Goal: Task Accomplishment & Management: Use online tool/utility

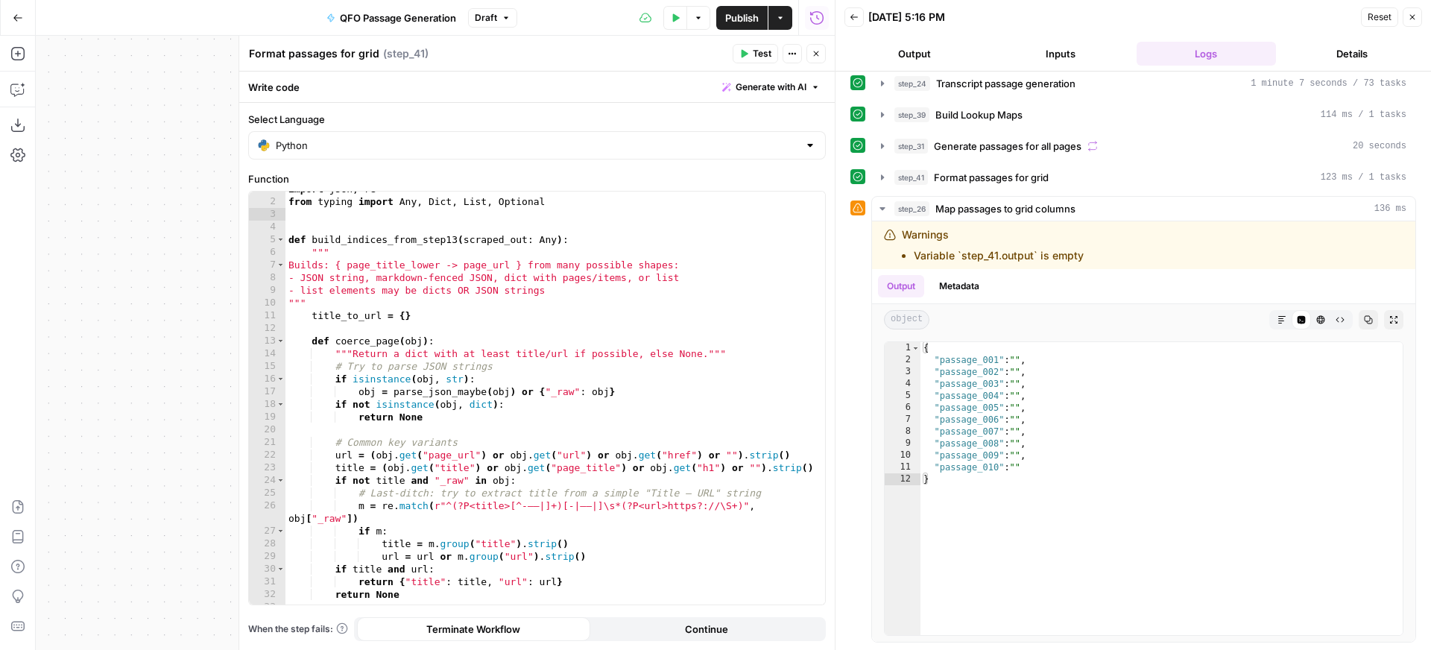
scroll to position [9, 0]
click at [882, 179] on icon "button" at bounding box center [882, 176] width 3 height 5
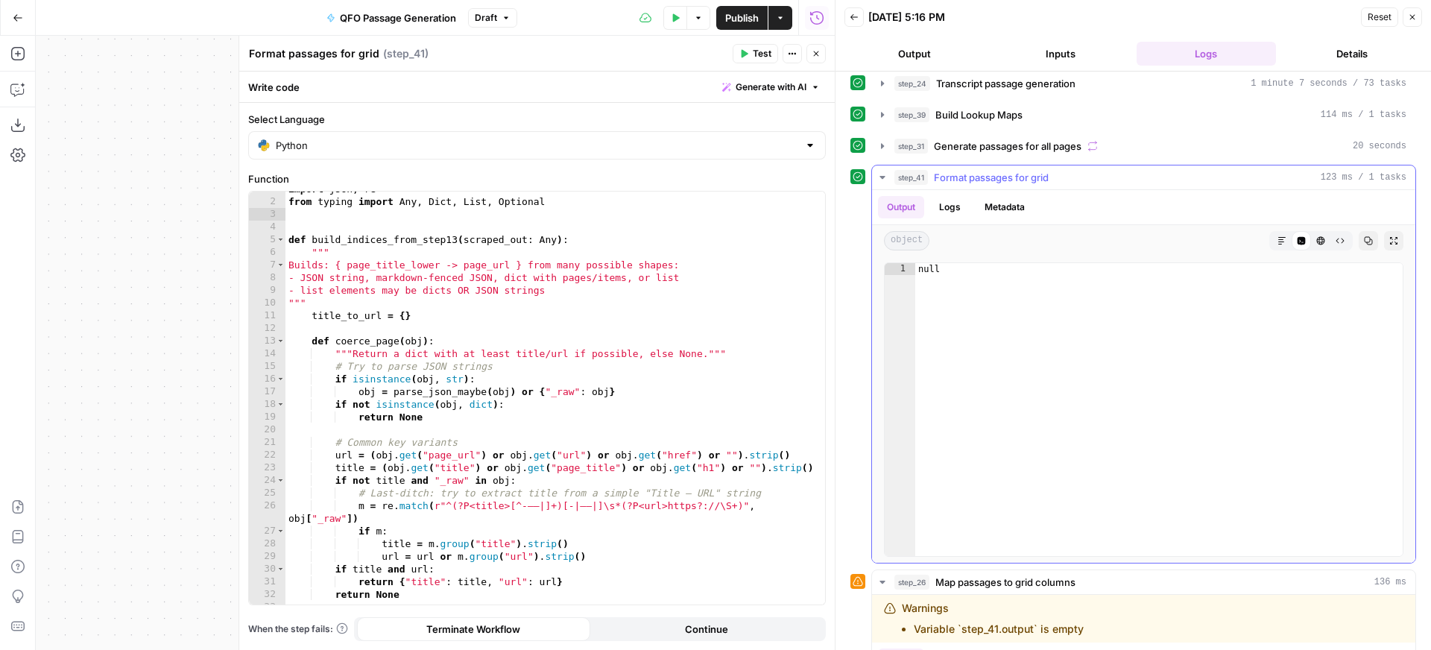
click at [880, 177] on icon "button" at bounding box center [883, 177] width 12 height 12
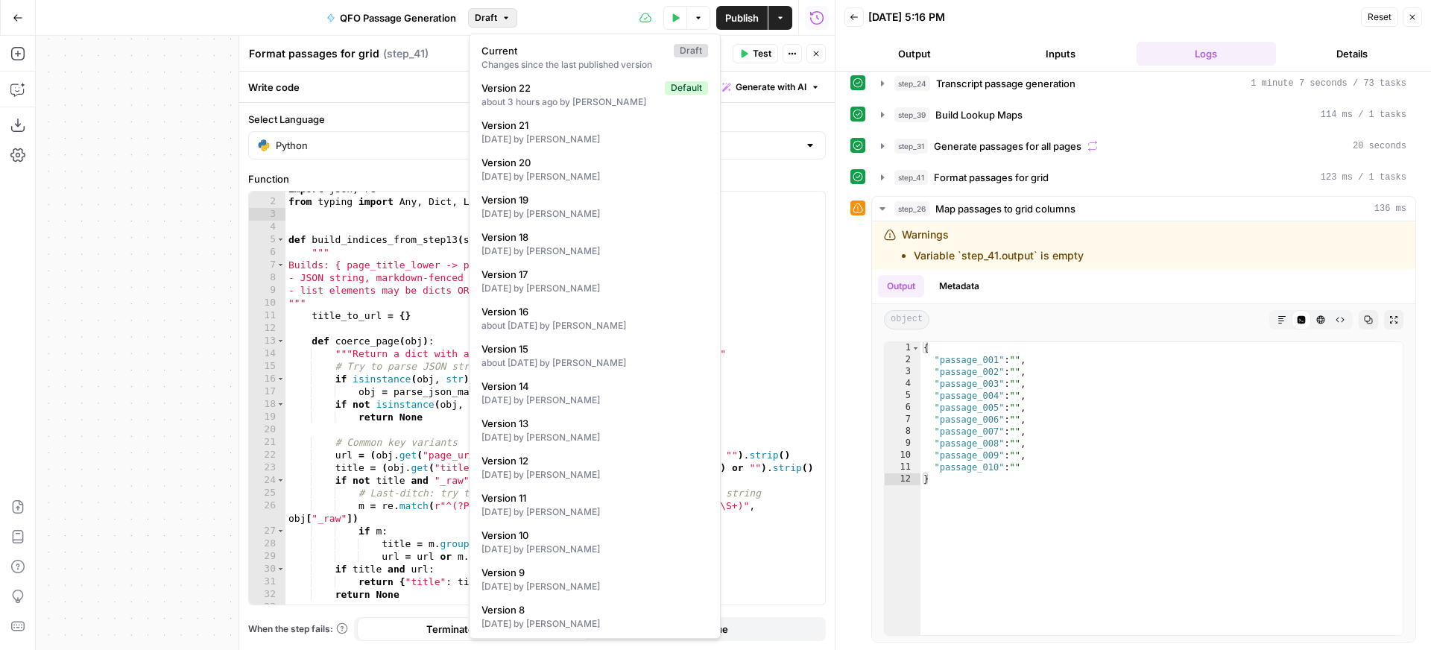
click at [508, 15] on icon "button" at bounding box center [506, 17] width 9 height 9
click at [549, 92] on span "Version 22" at bounding box center [570, 88] width 177 height 15
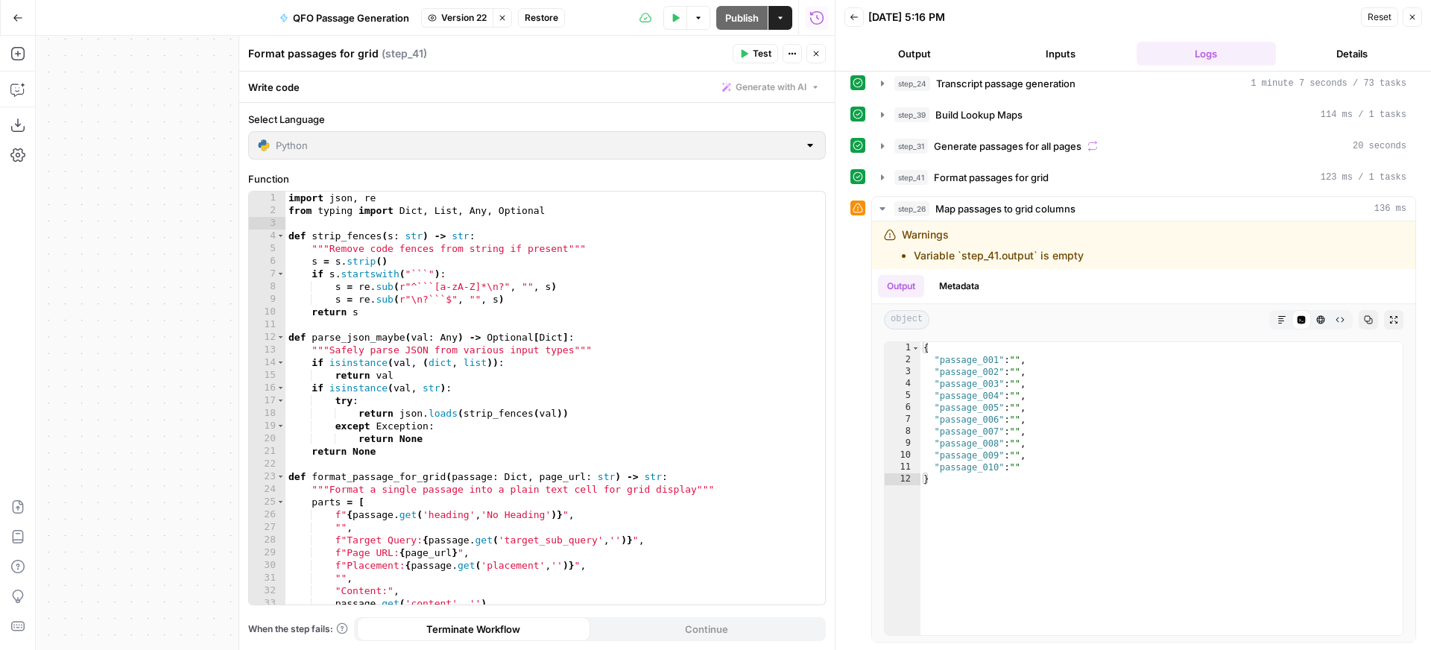
scroll to position [0, 0]
click at [747, 54] on icon "button" at bounding box center [745, 54] width 7 height 8
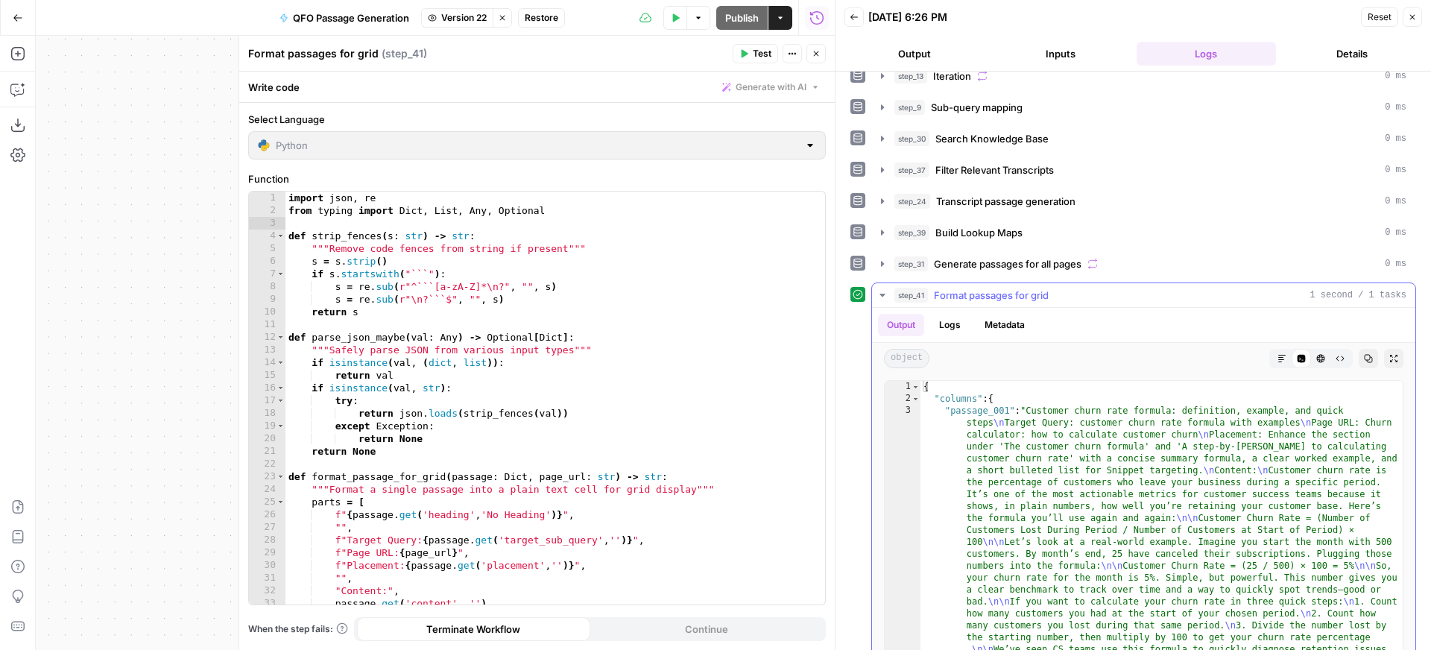
scroll to position [1, 0]
click at [882, 201] on icon "button" at bounding box center [882, 200] width 3 height 5
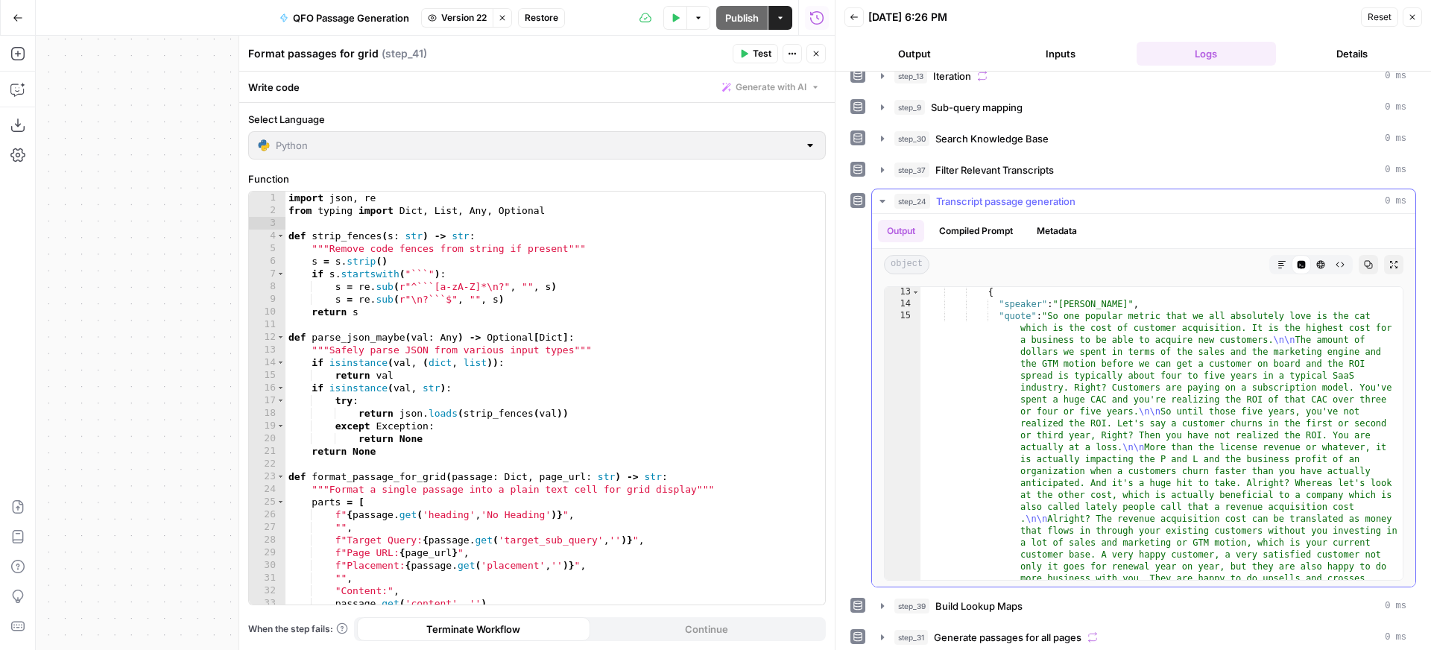
scroll to position [144, 0]
click at [814, 54] on icon "button" at bounding box center [816, 53] width 9 height 9
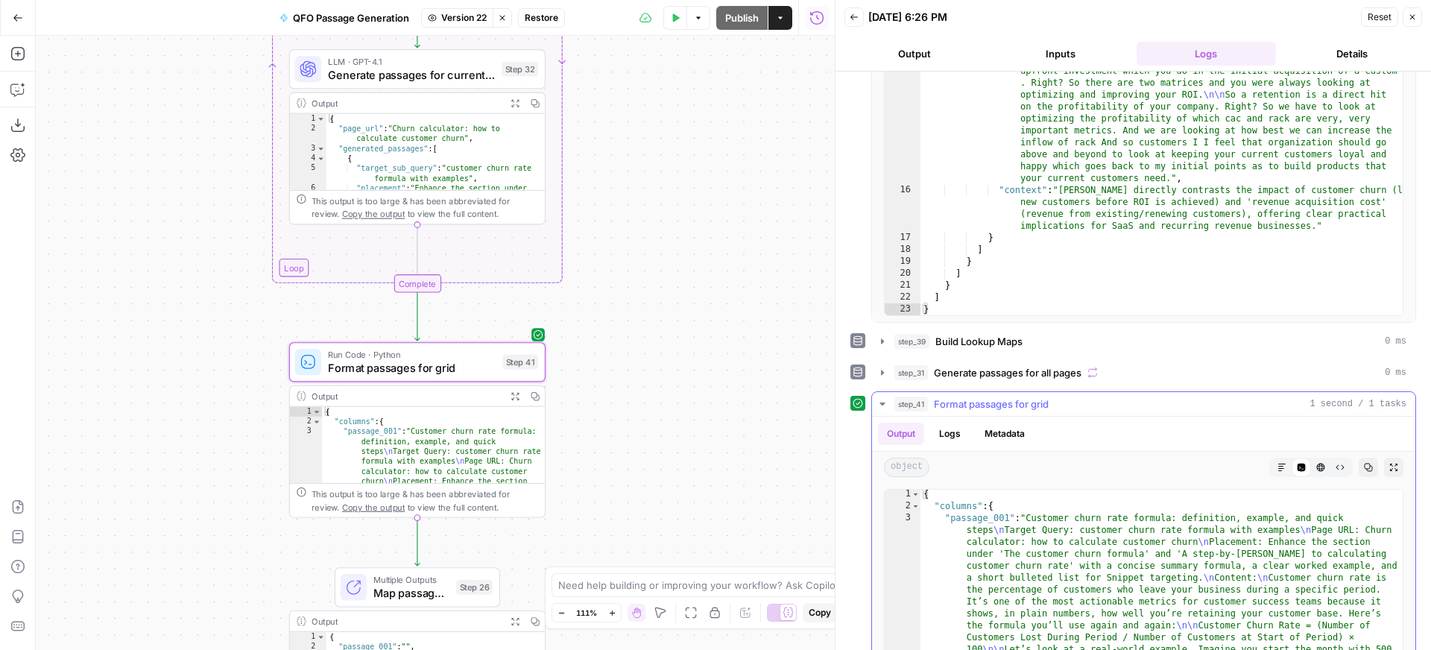
scroll to position [608, 0]
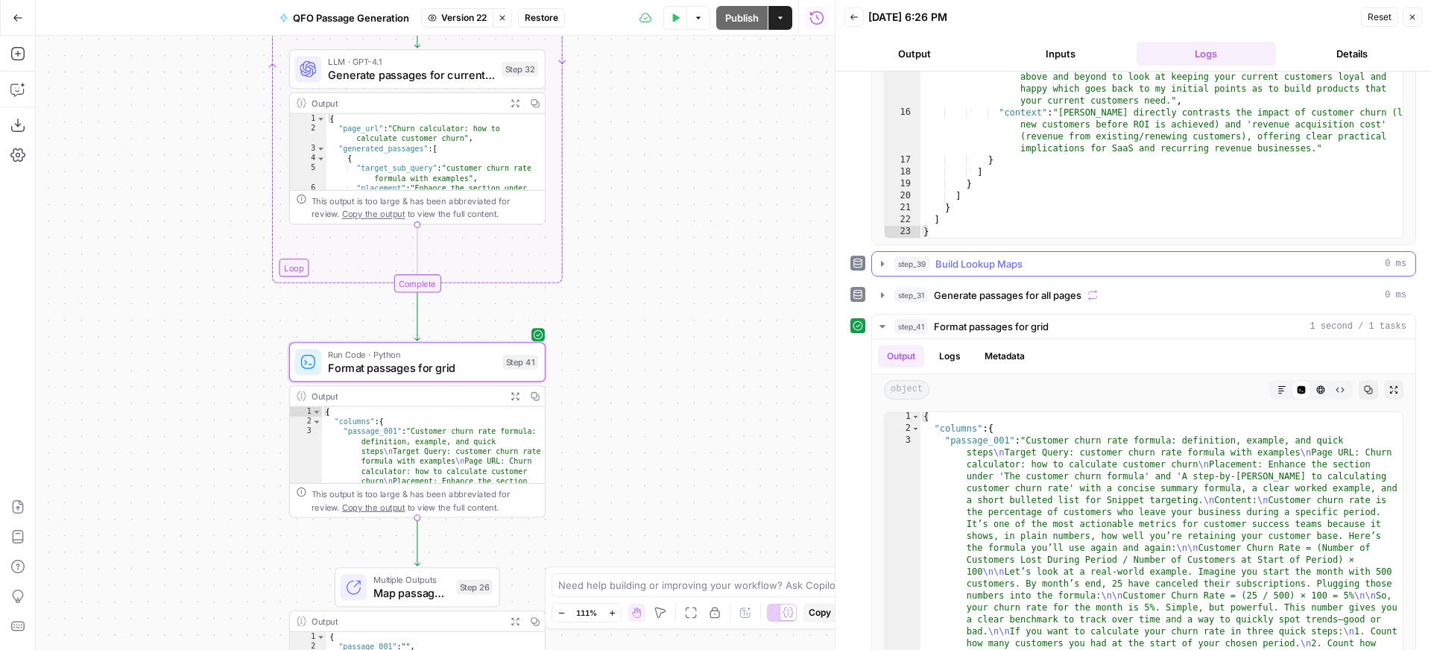
click at [882, 261] on icon "button" at bounding box center [882, 263] width 3 height 5
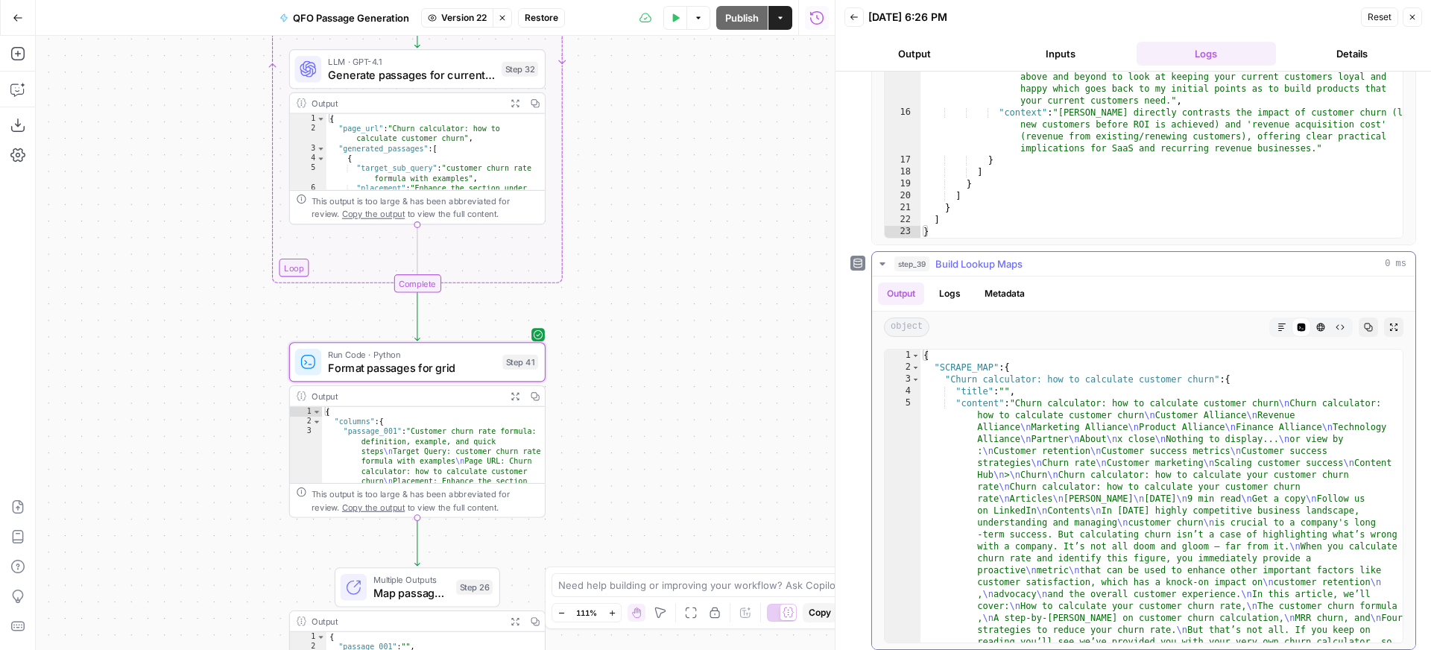
click at [884, 259] on icon "button" at bounding box center [883, 264] width 12 height 12
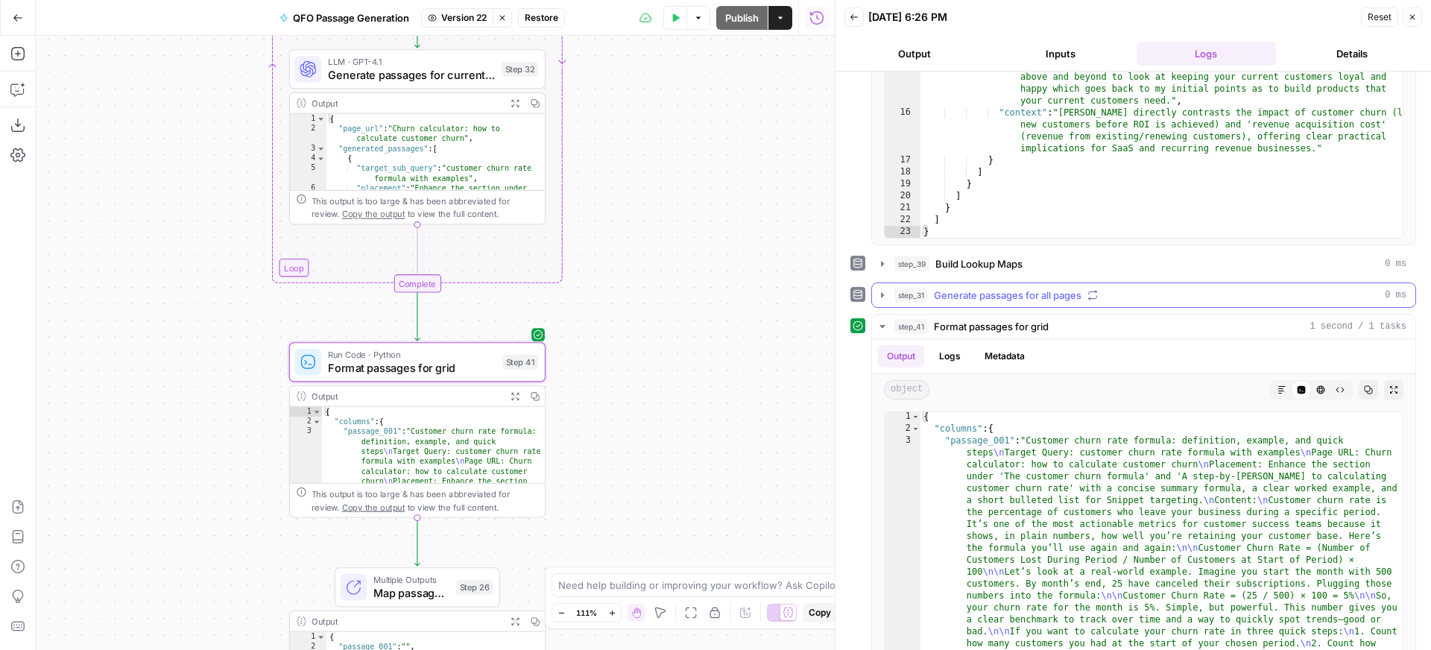
click at [884, 296] on icon "button" at bounding box center [883, 295] width 12 height 12
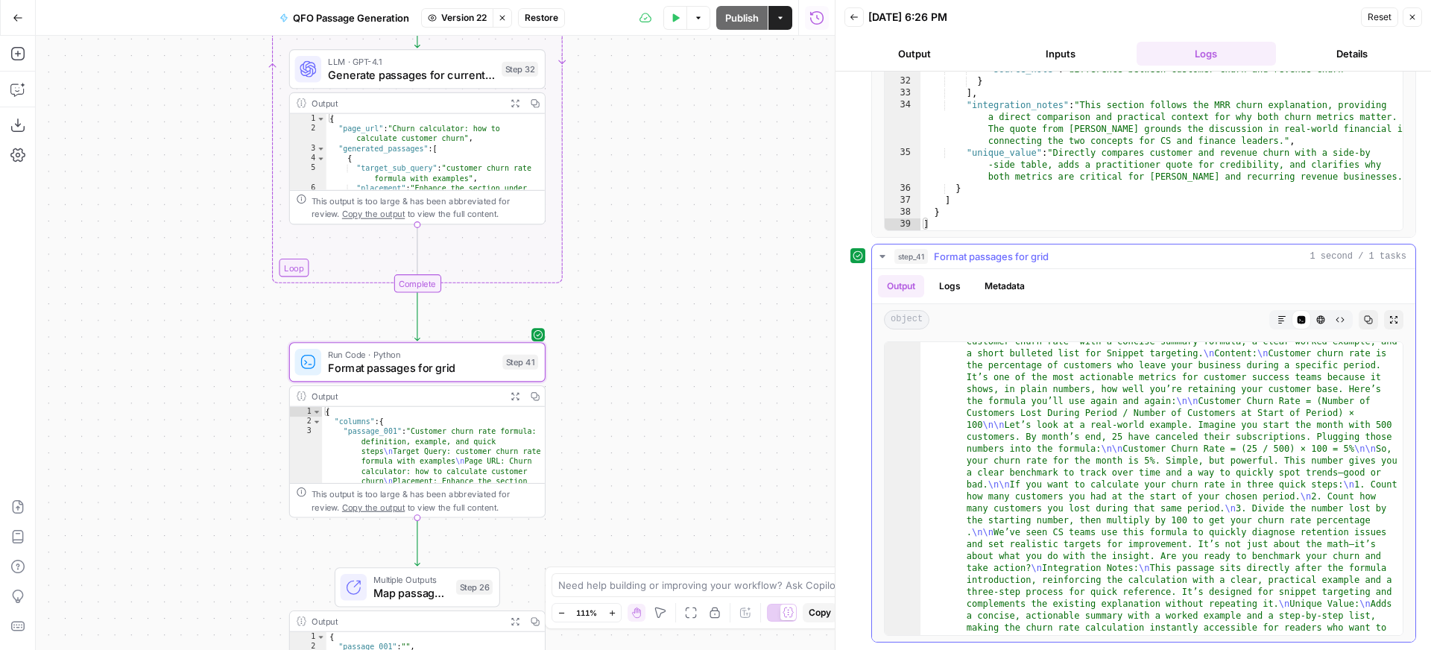
scroll to position [78, 0]
click at [885, 256] on icon "button" at bounding box center [883, 256] width 12 height 12
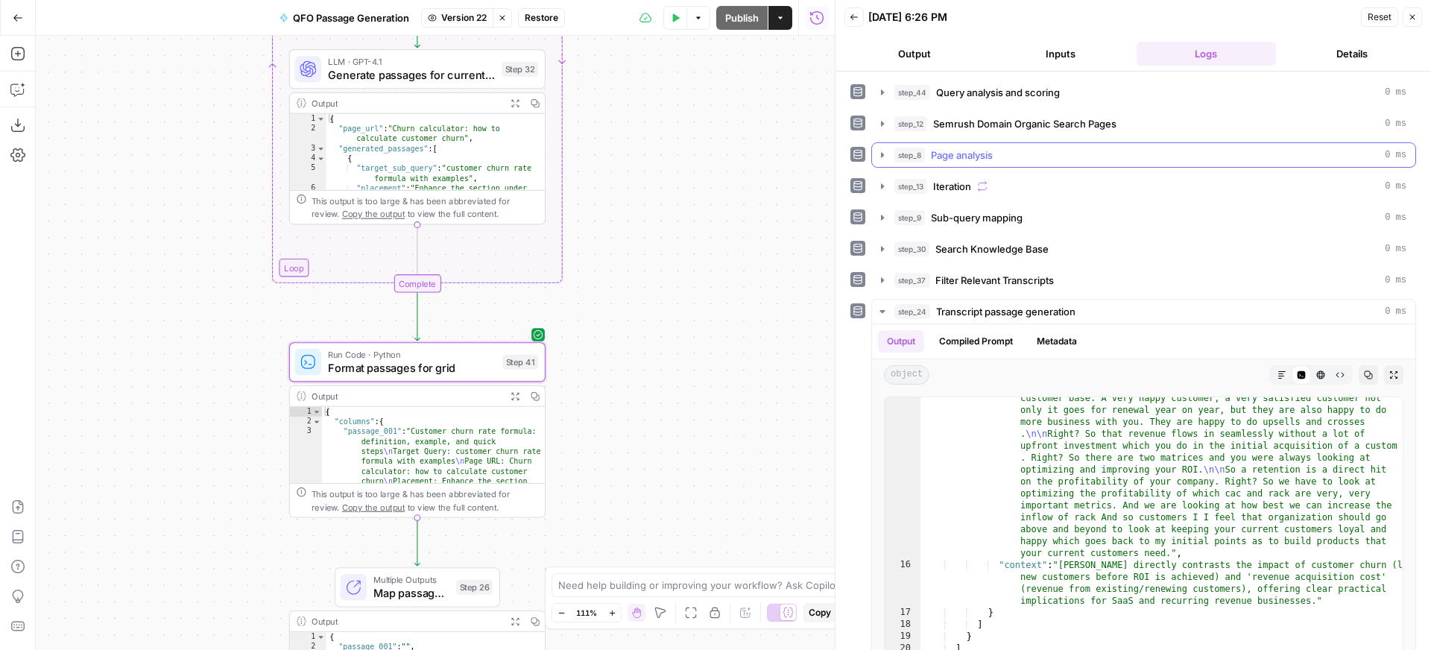
scroll to position [158, 0]
click at [882, 310] on icon "button" at bounding box center [882, 309] width 5 height 3
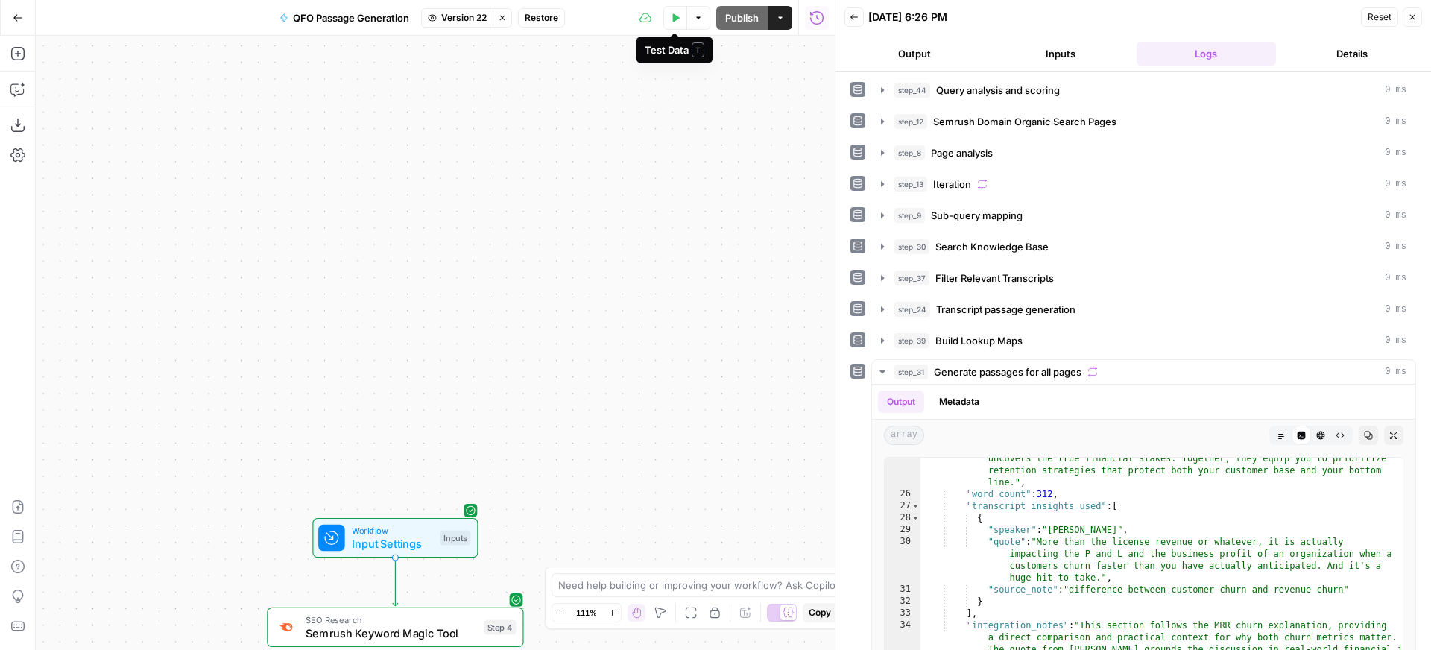
click at [672, 18] on icon "button" at bounding box center [675, 17] width 9 height 9
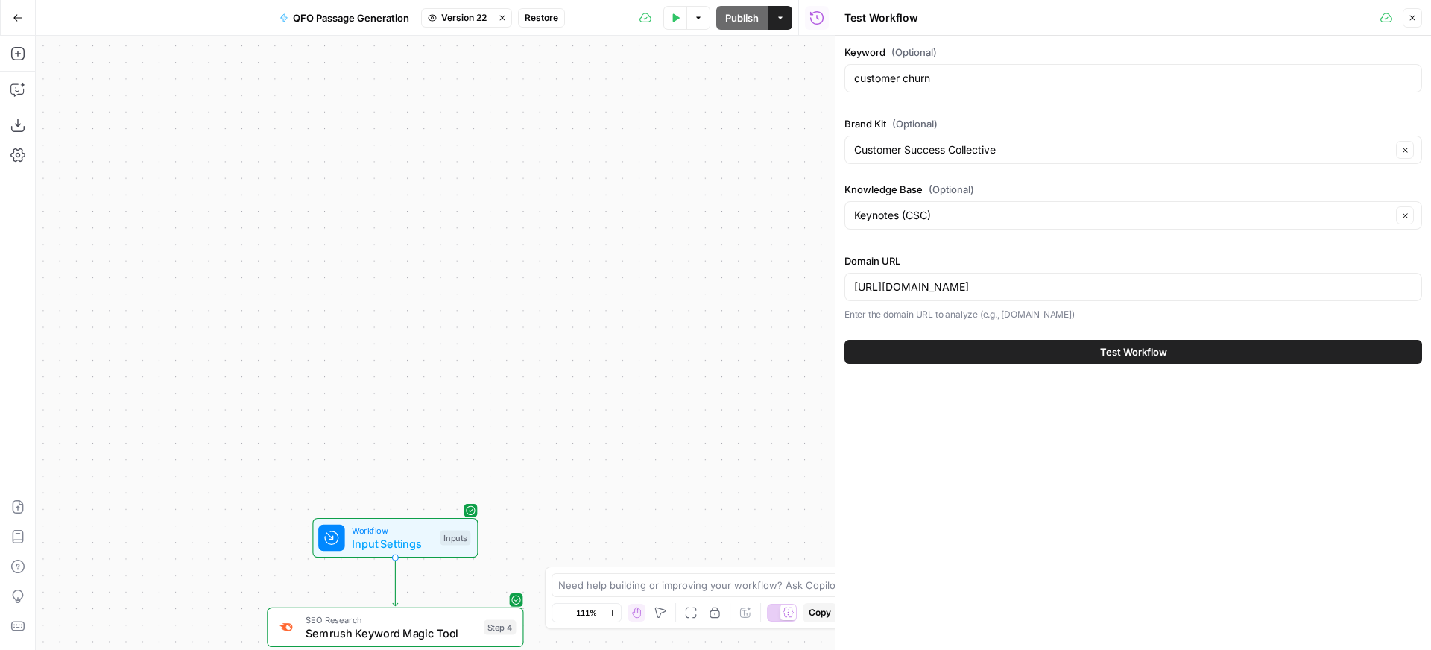
click at [1011, 347] on button "Test Workflow" at bounding box center [1134, 352] width 578 height 24
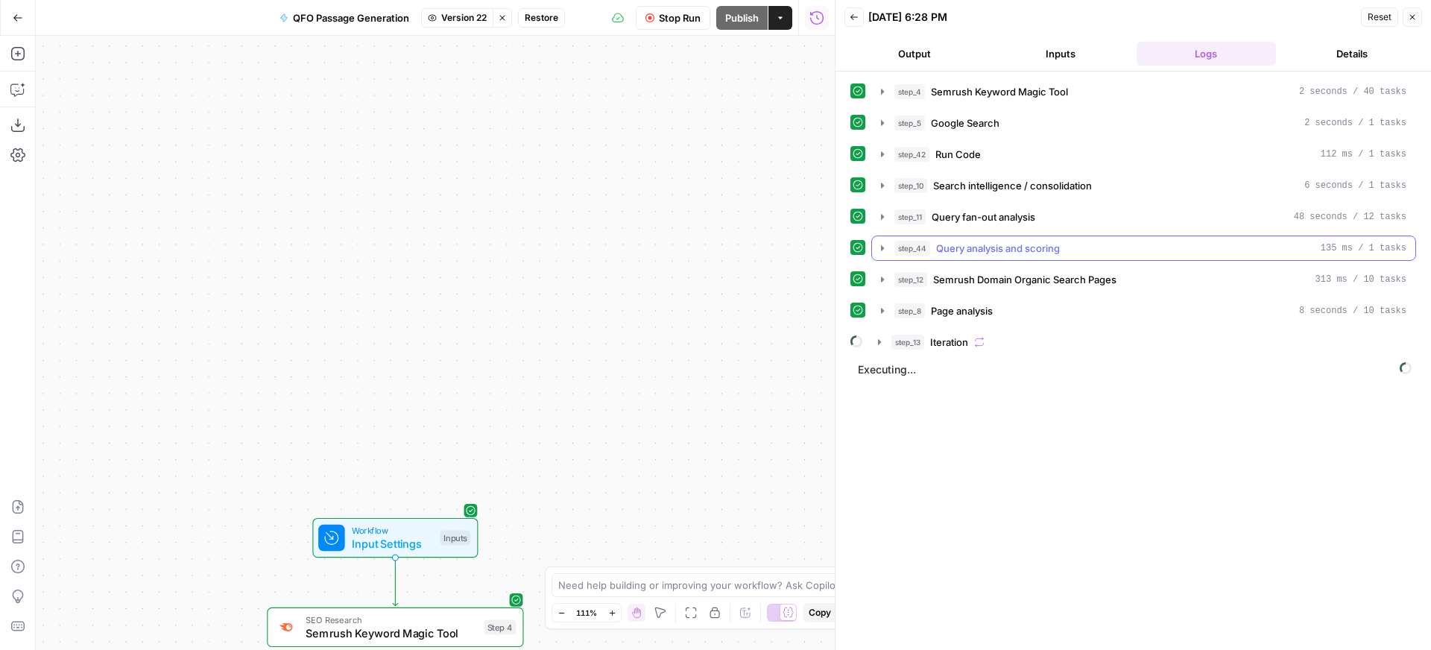
click at [881, 245] on icon "button" at bounding box center [882, 247] width 3 height 5
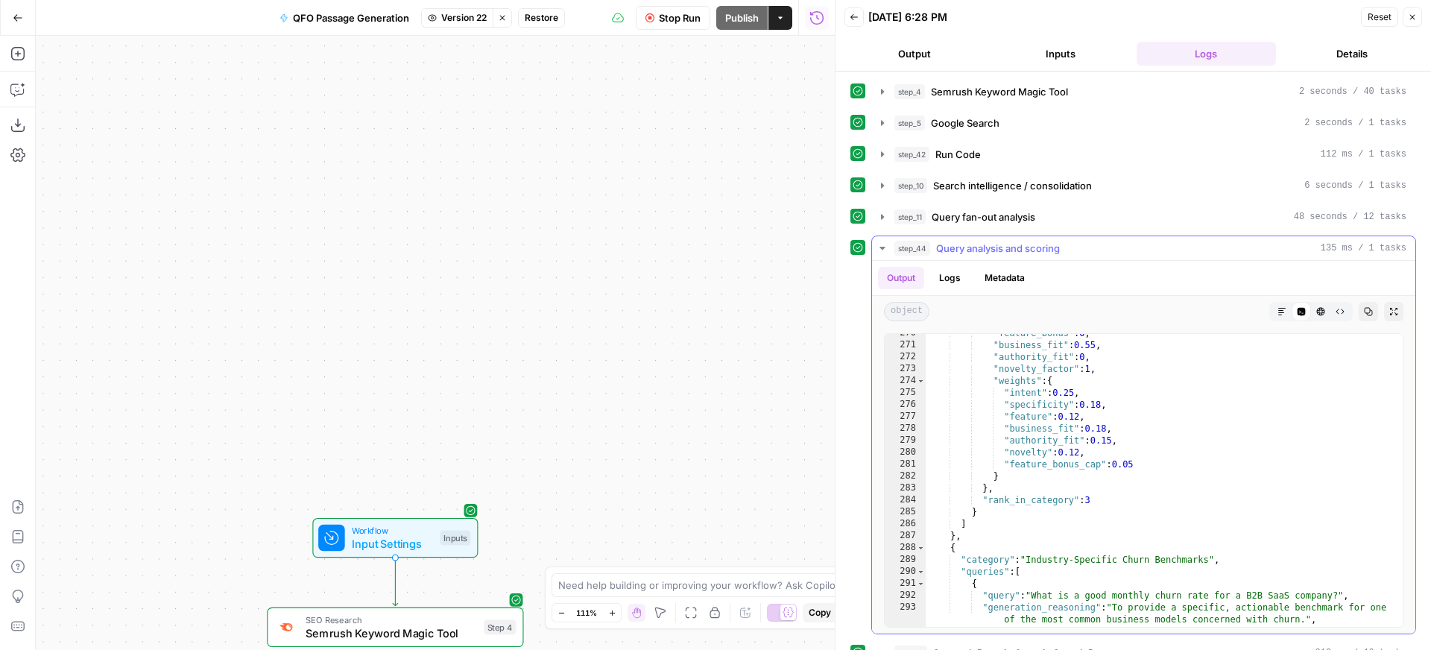
scroll to position [3597, 0]
click at [883, 248] on icon "button" at bounding box center [882, 248] width 5 height 3
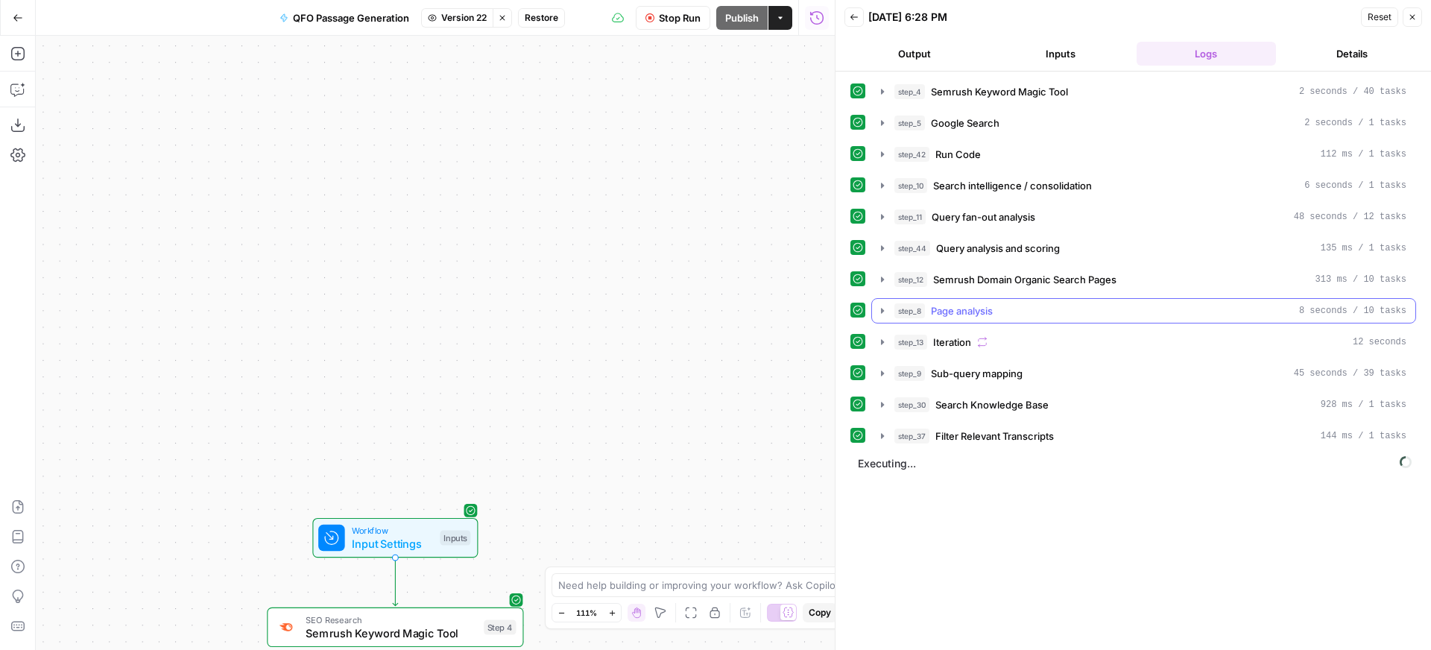
click at [881, 309] on icon "button" at bounding box center [882, 310] width 3 height 5
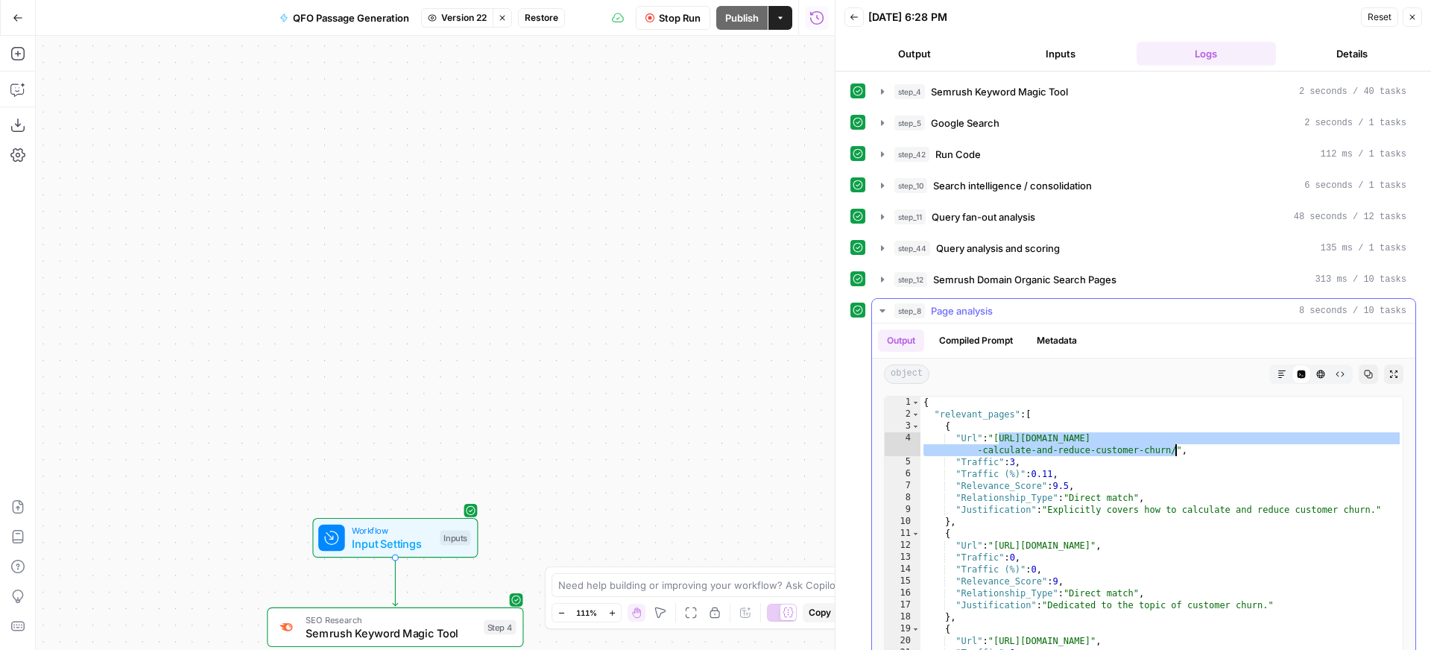
drag, startPoint x: 1000, startPoint y: 435, endPoint x: 1176, endPoint y: 451, distance: 176.0
click at [1176, 451] on div "{ "relevant_pages" : [ { "Url" : "[URL][DOMAIN_NAME] -calculate-and-reduce-cust…" at bounding box center [1162, 555] width 482 height 317
click at [1193, 477] on div "{ "relevant_pages" : [ { "Url" : "[URL][DOMAIN_NAME] -calculate-and-reduce-cust…" at bounding box center [1162, 555] width 482 height 317
type textarea "**********"
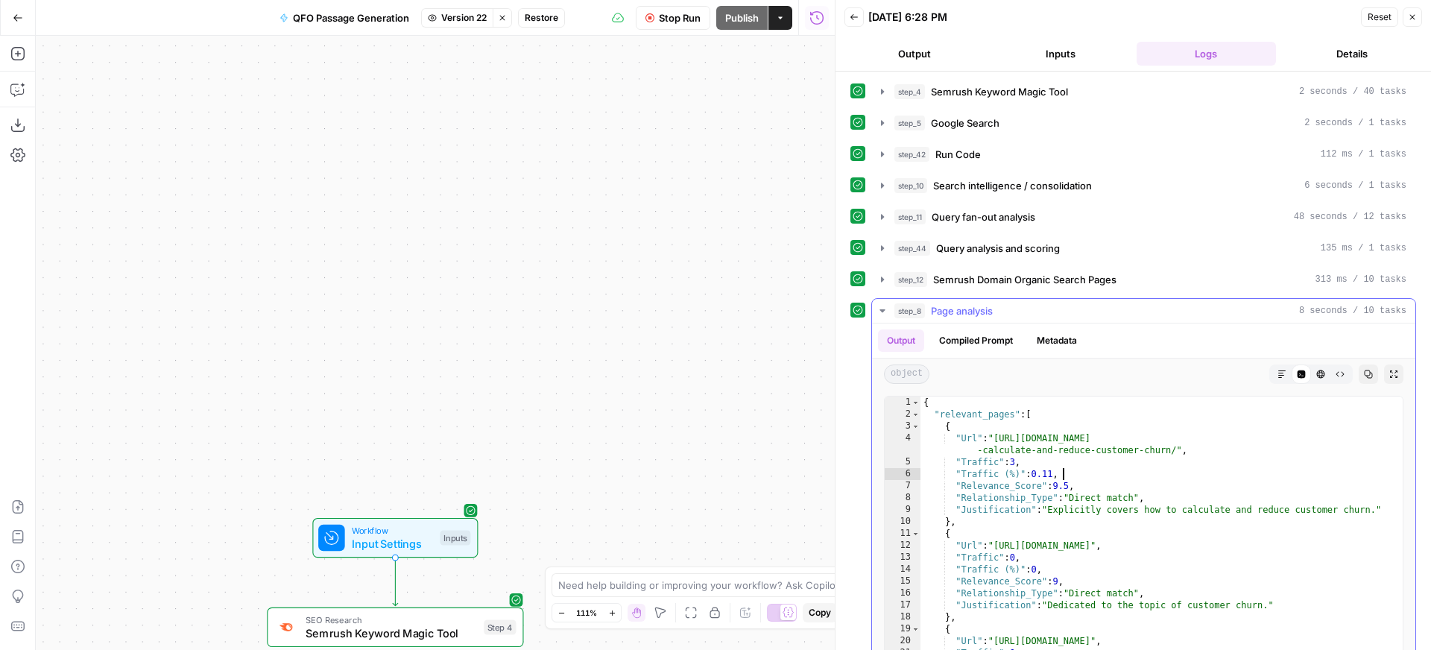
click at [883, 310] on icon "button" at bounding box center [882, 310] width 5 height 3
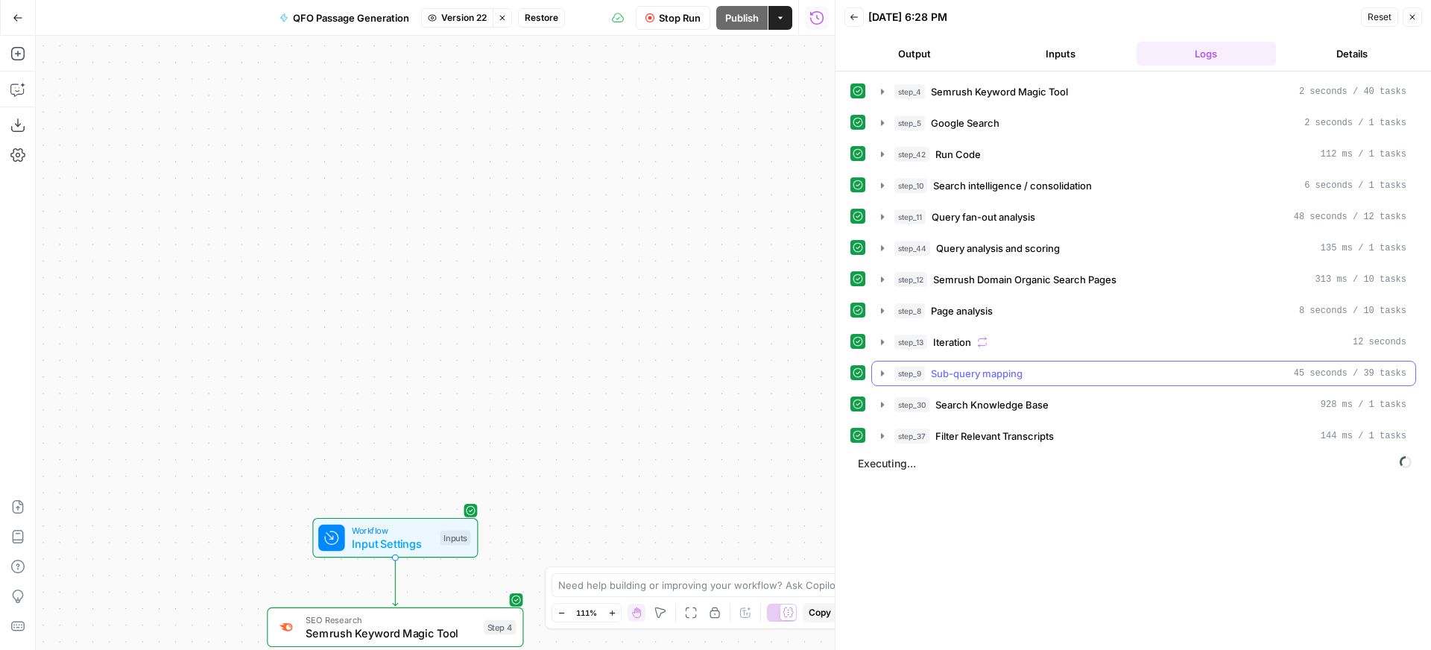
click at [881, 373] on icon "button" at bounding box center [882, 373] width 3 height 5
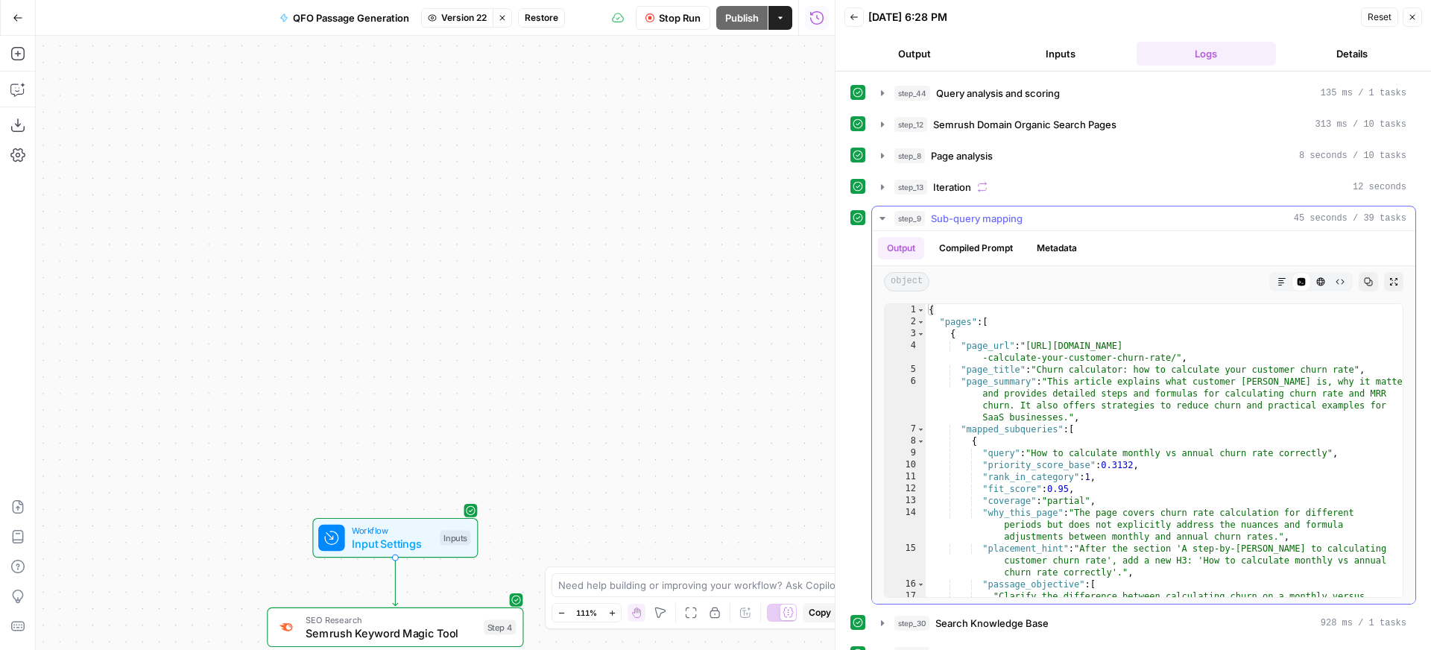
scroll to position [157, 0]
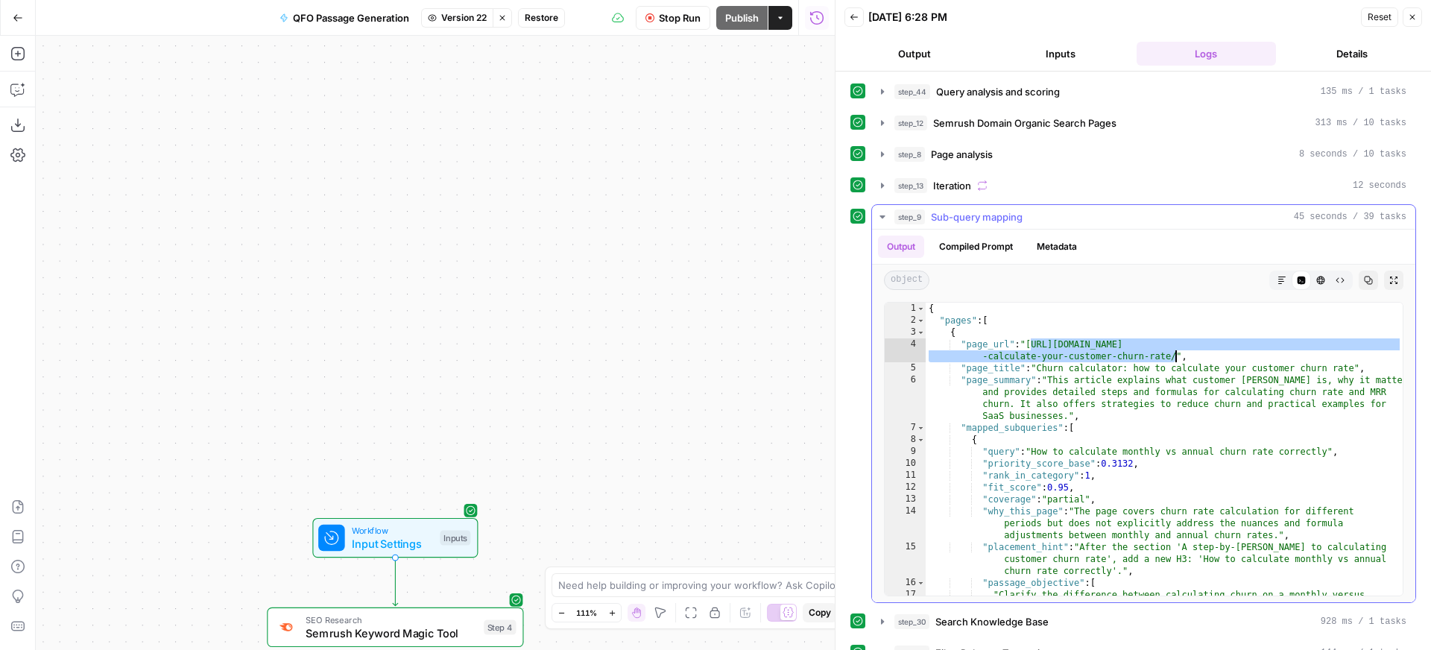
drag, startPoint x: 1032, startPoint y: 342, endPoint x: 1175, endPoint y: 352, distance: 143.5
click at [1175, 352] on div "{ "pages" : [ { "page_url" : "[URL][DOMAIN_NAME] -calculate-your-customer-churn…" at bounding box center [1164, 467] width 477 height 329
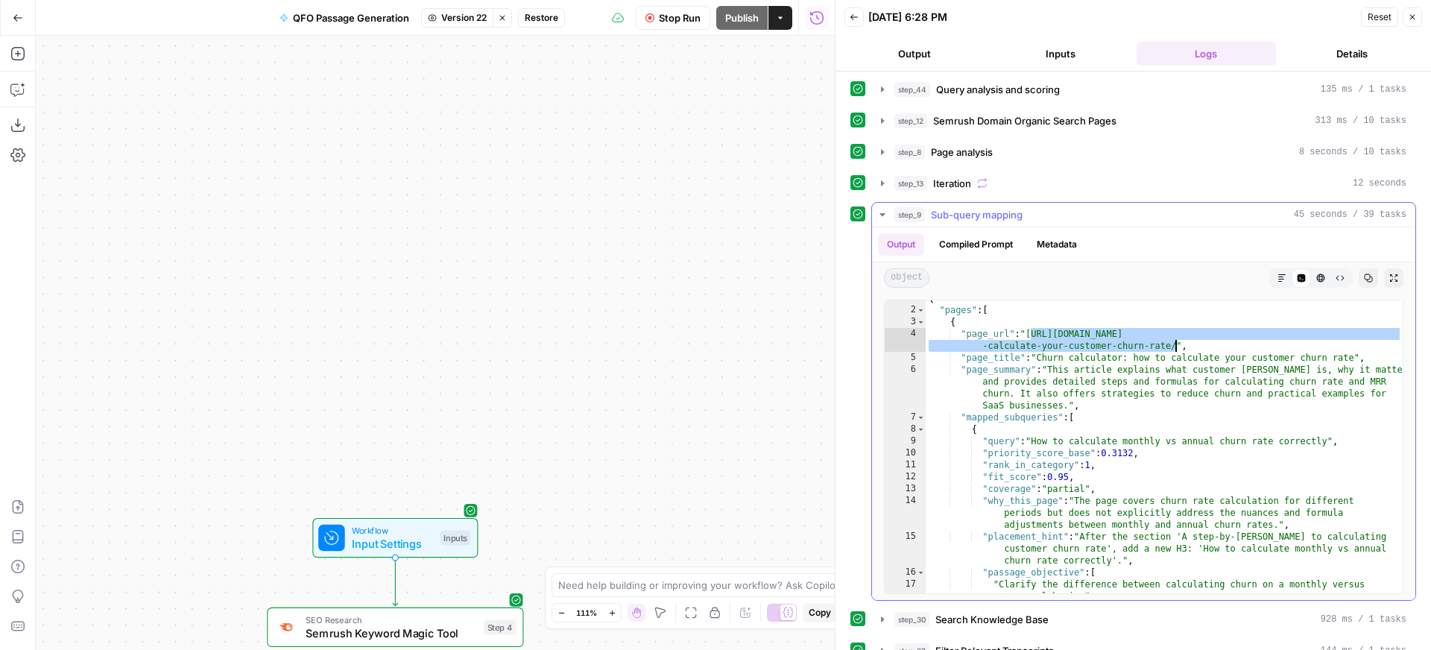
scroll to position [5, 0]
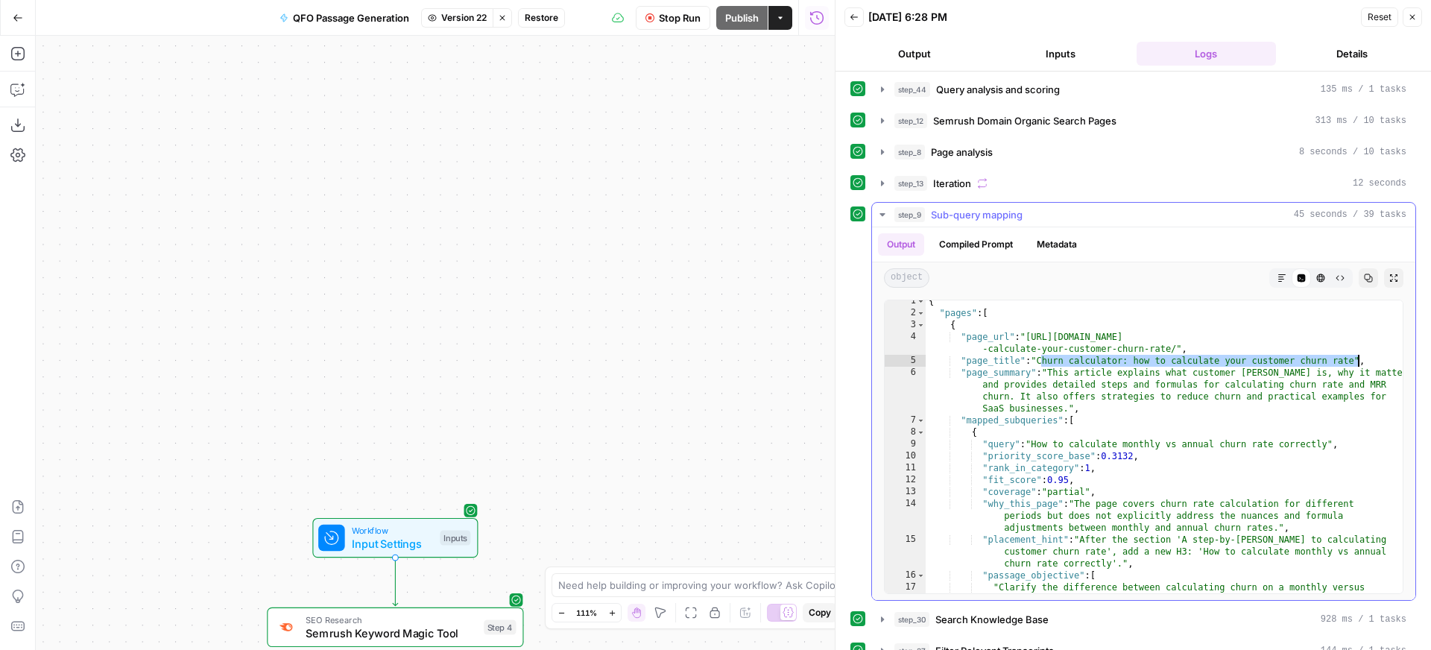
drag, startPoint x: 1044, startPoint y: 360, endPoint x: 1358, endPoint y: 356, distance: 313.9
click at [1358, 356] on div "{ "pages" : [ { "page_url" : "[URL][DOMAIN_NAME] -calculate-your-customer-churn…" at bounding box center [1164, 459] width 477 height 329
click at [1164, 404] on div "{ "pages" : [ { "page_url" : "[URL][DOMAIN_NAME] -calculate-your-customer-churn…" at bounding box center [1164, 459] width 477 height 329
type textarea "**********"
drag, startPoint x: 881, startPoint y: 210, endPoint x: 888, endPoint y: 265, distance: 54.8
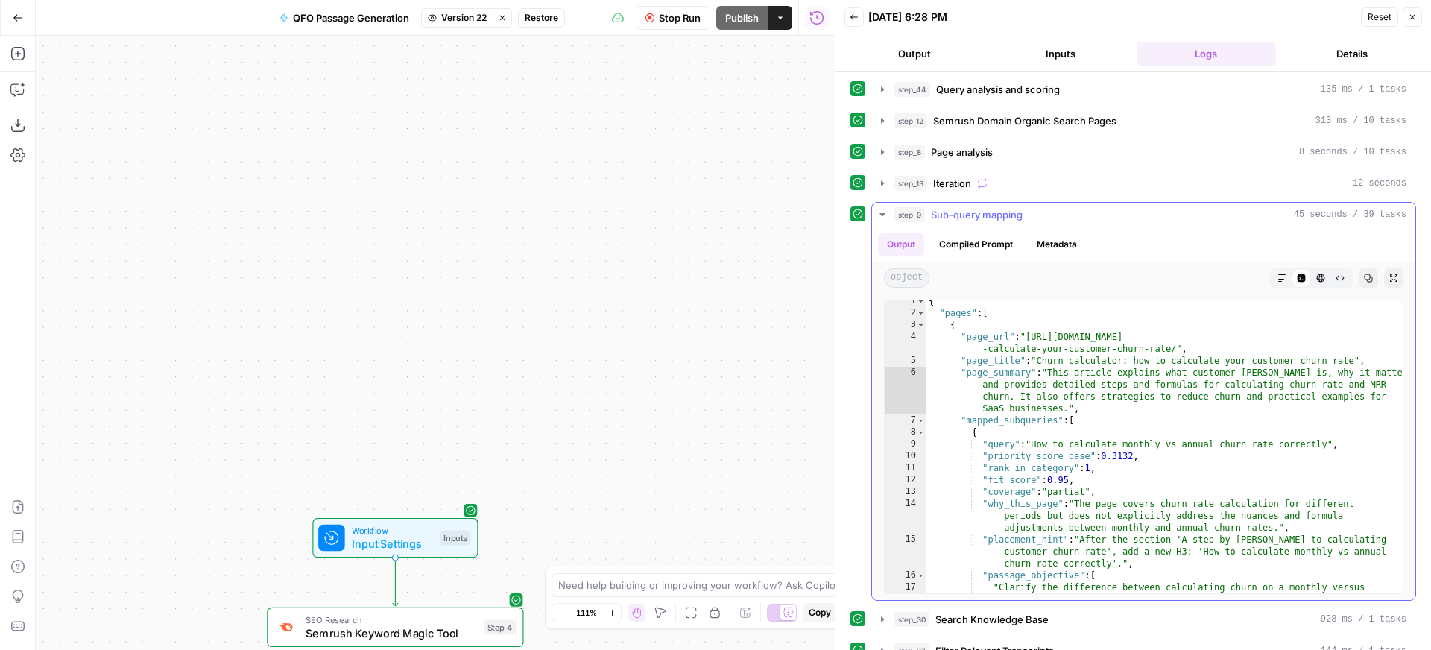
click at [881, 210] on icon "button" at bounding box center [883, 215] width 12 height 12
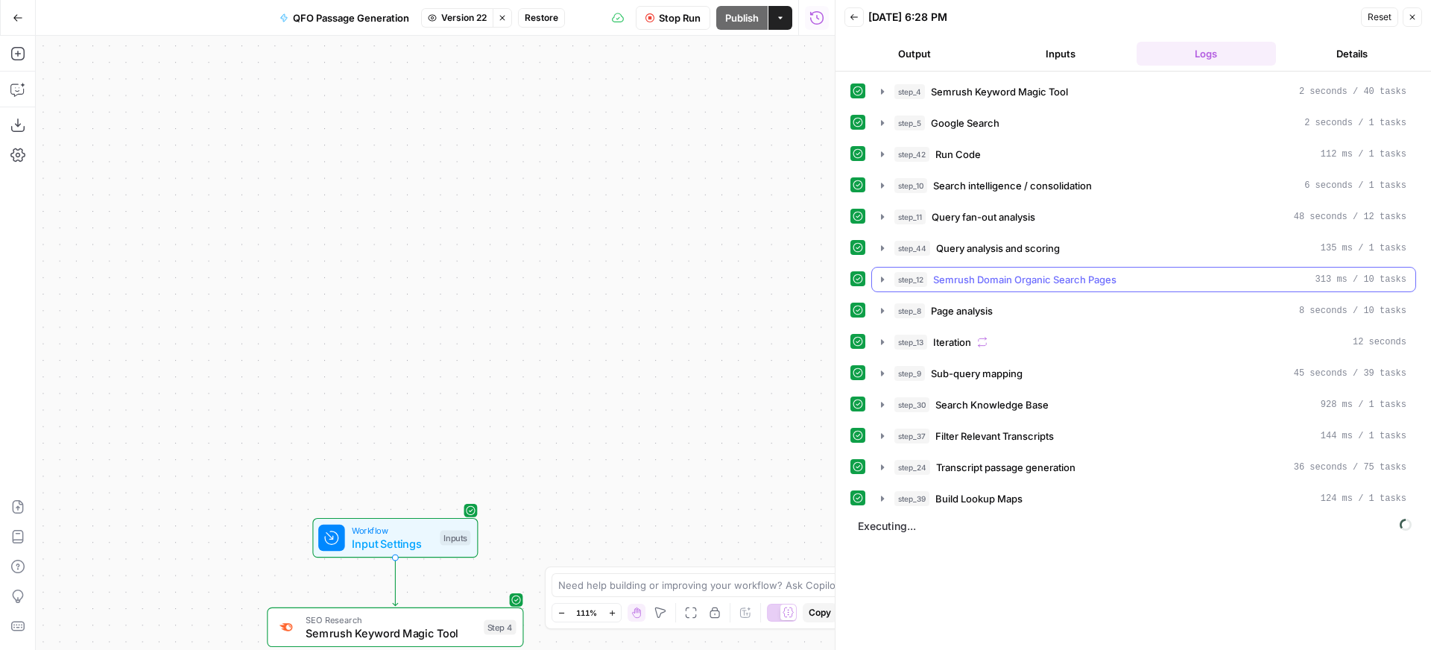
scroll to position [0, 0]
click at [884, 372] on icon "button" at bounding box center [883, 374] width 12 height 12
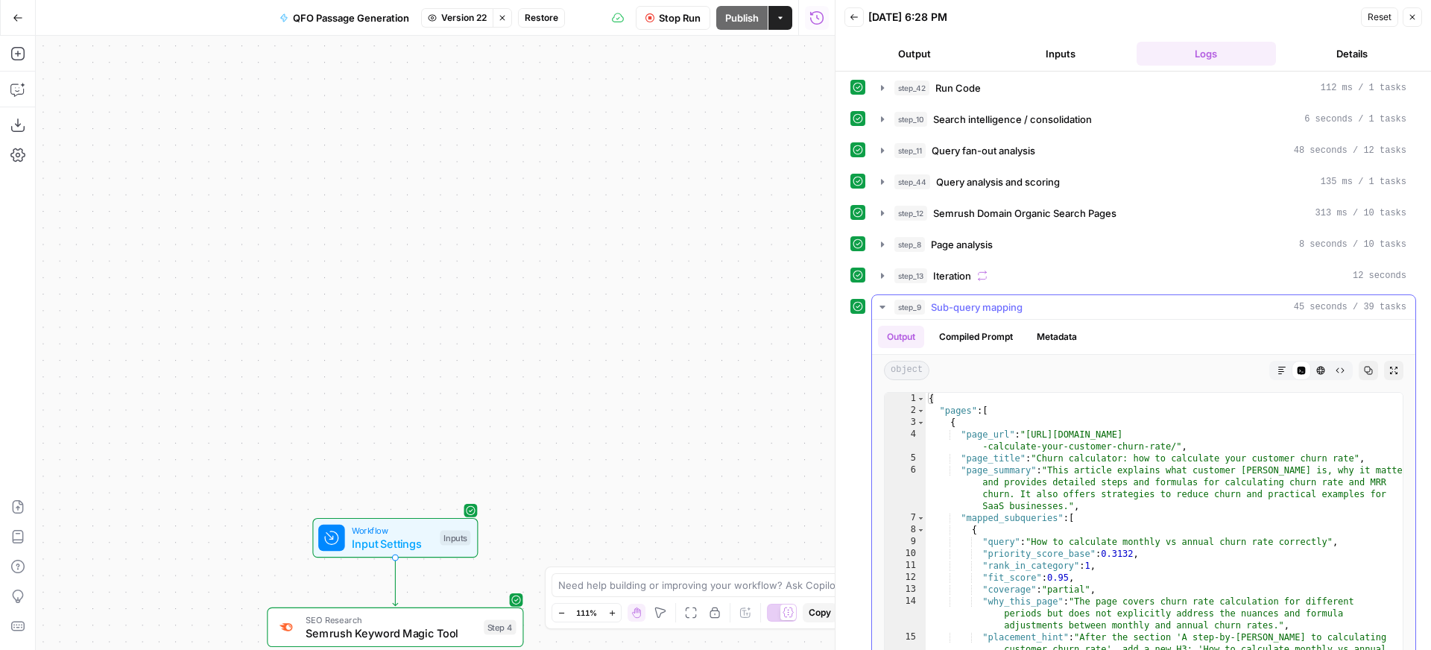
scroll to position [114, 0]
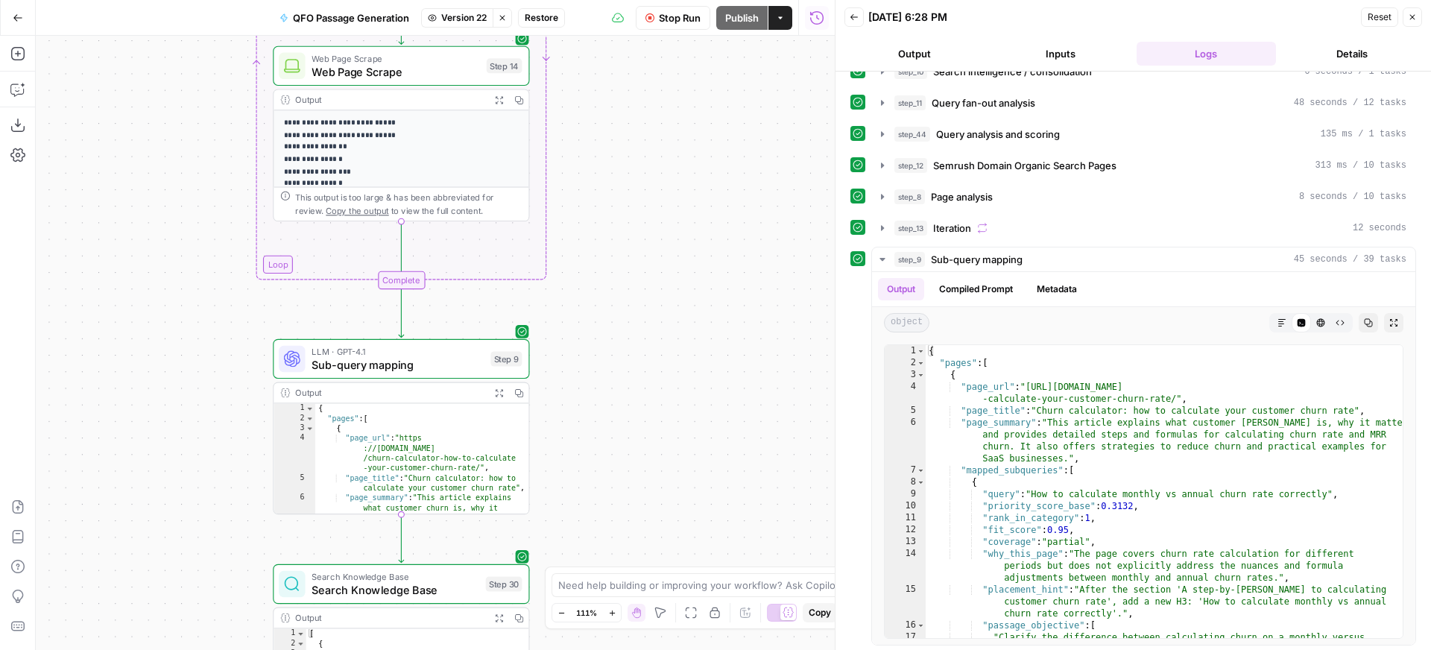
click at [419, 353] on span "LLM · GPT-4.1" at bounding box center [398, 351] width 172 height 13
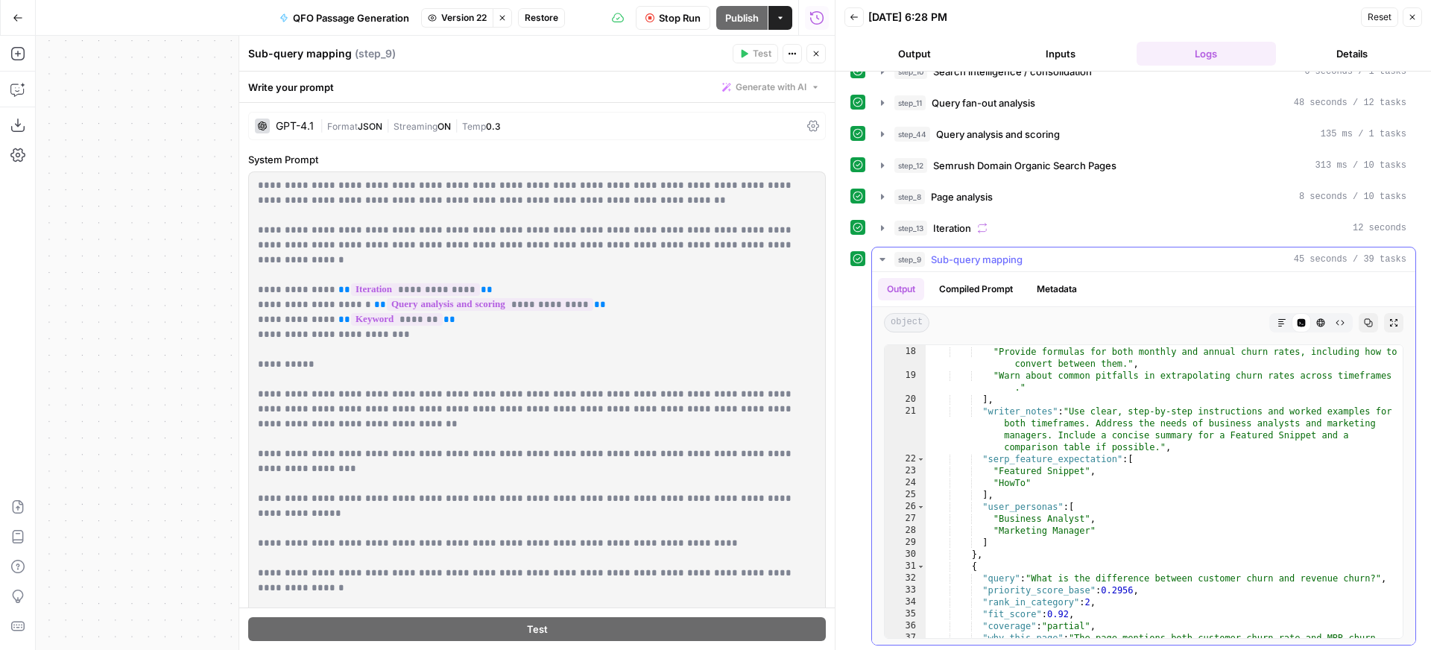
scroll to position [309, 0]
click at [881, 256] on icon "button" at bounding box center [883, 259] width 12 height 12
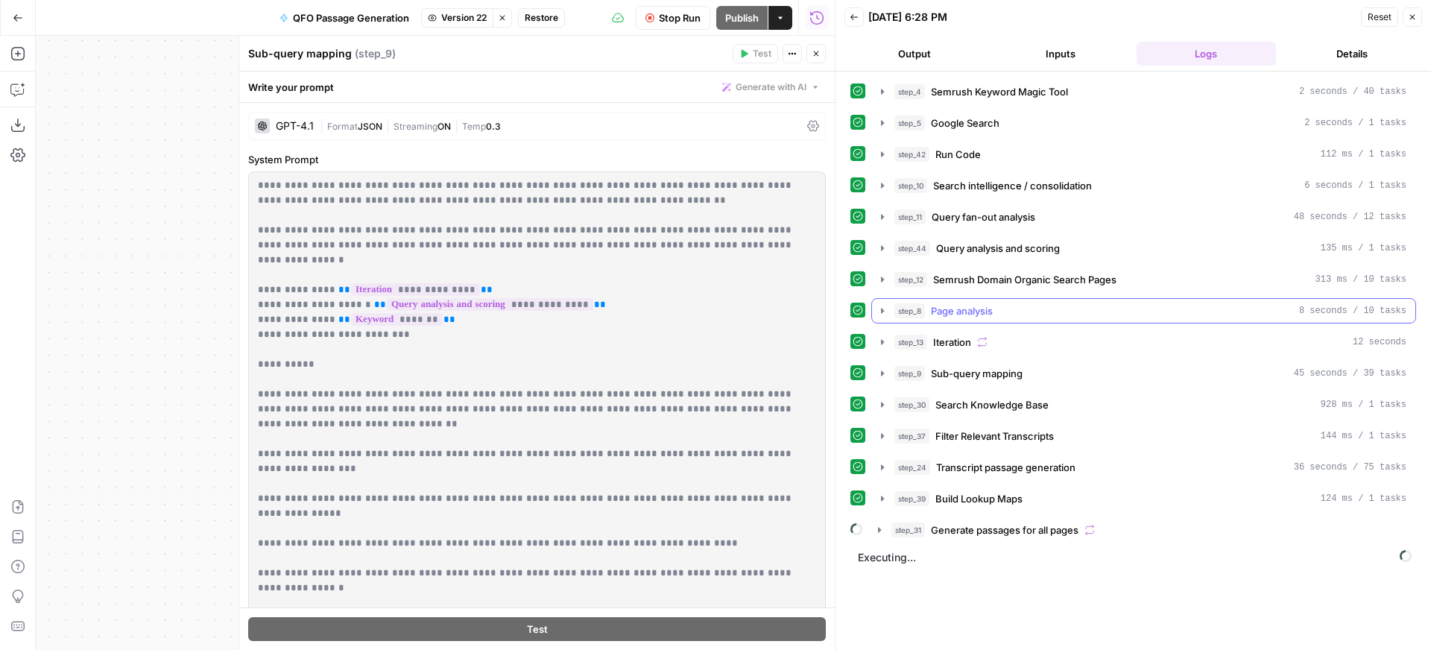
click at [883, 309] on icon "button" at bounding box center [883, 311] width 12 height 12
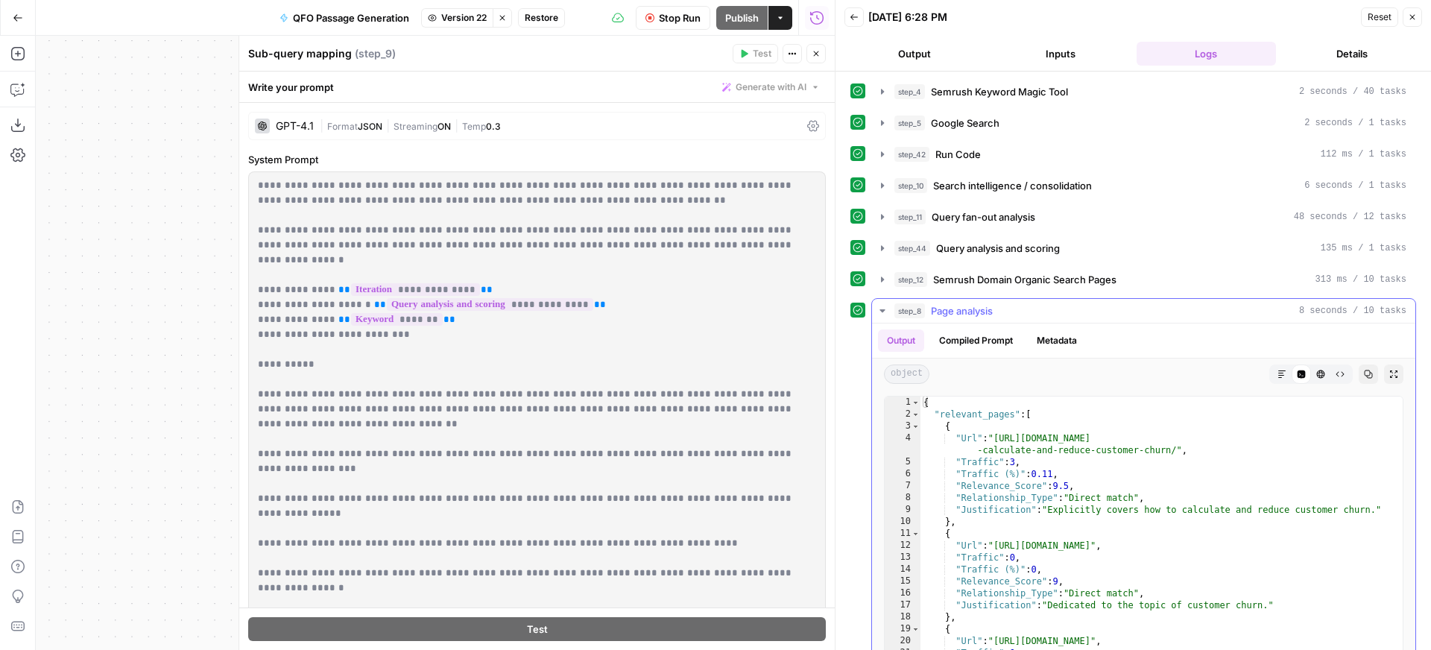
click at [883, 309] on icon "button" at bounding box center [883, 311] width 12 height 12
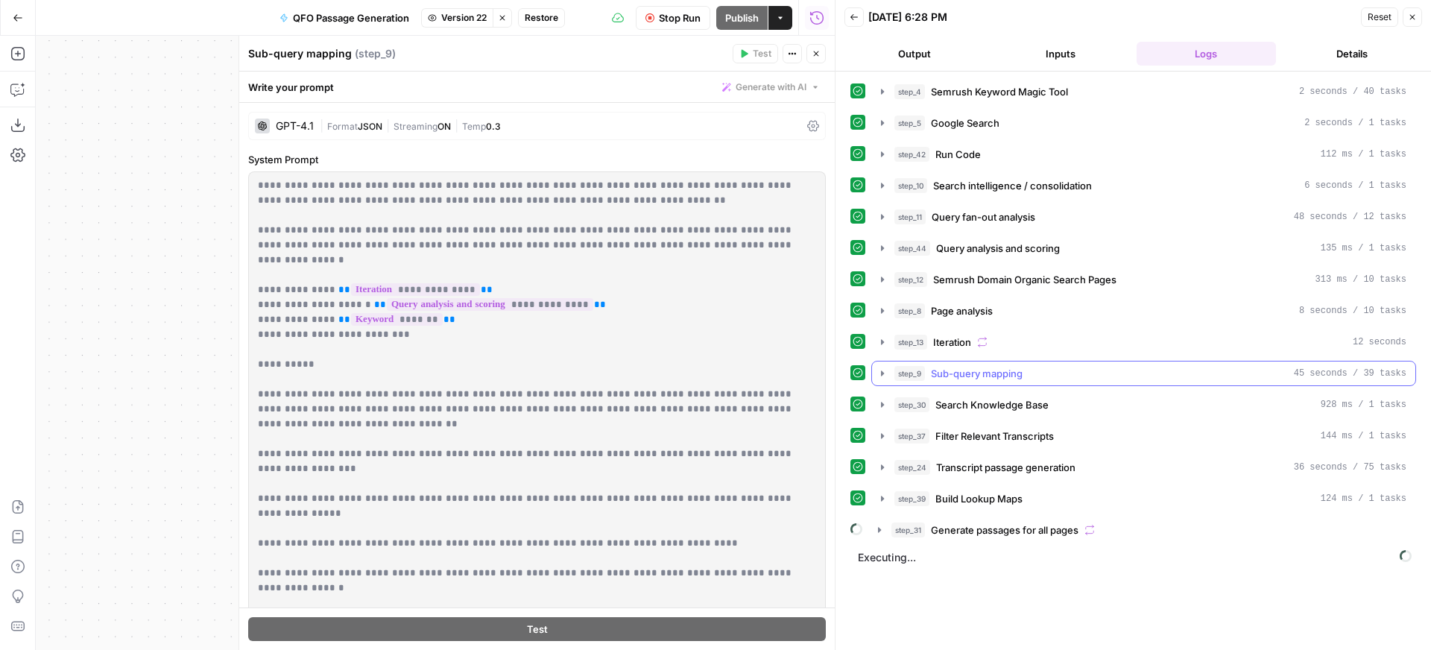
click at [881, 372] on icon "button" at bounding box center [882, 373] width 3 height 5
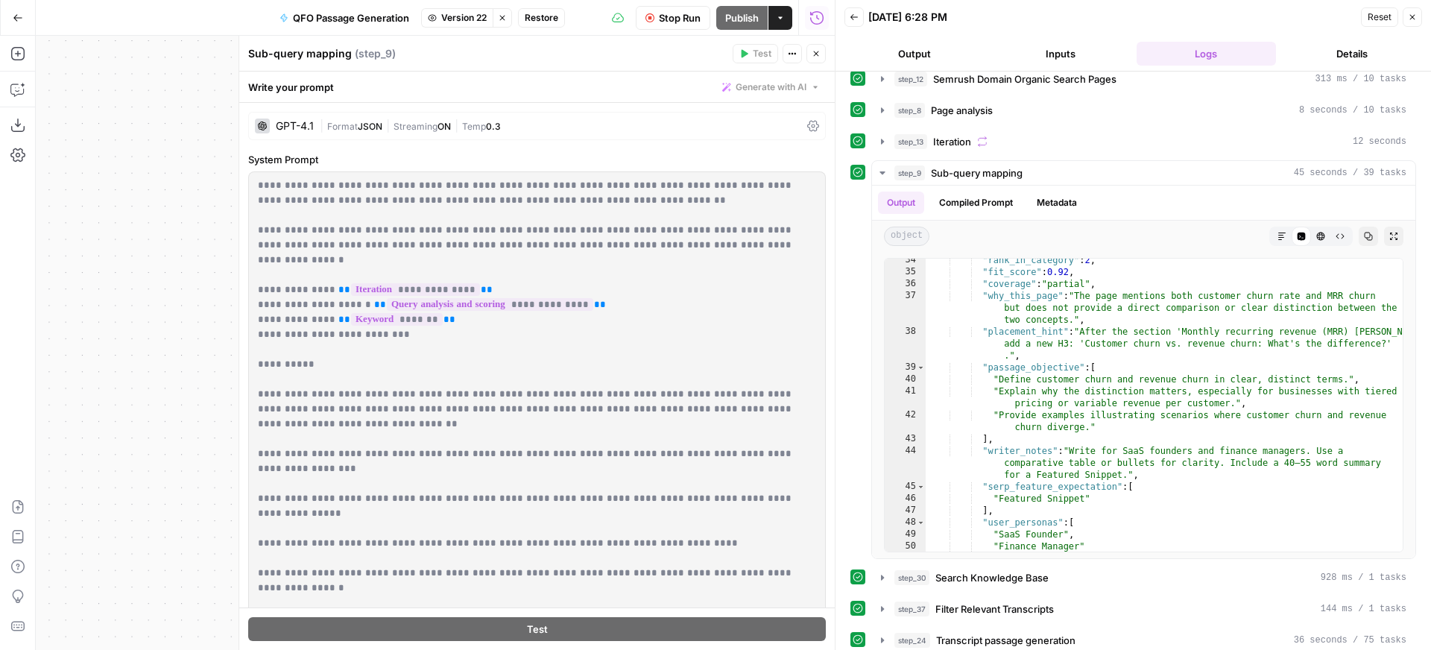
scroll to position [204, 0]
click at [882, 166] on icon "button" at bounding box center [883, 169] width 12 height 12
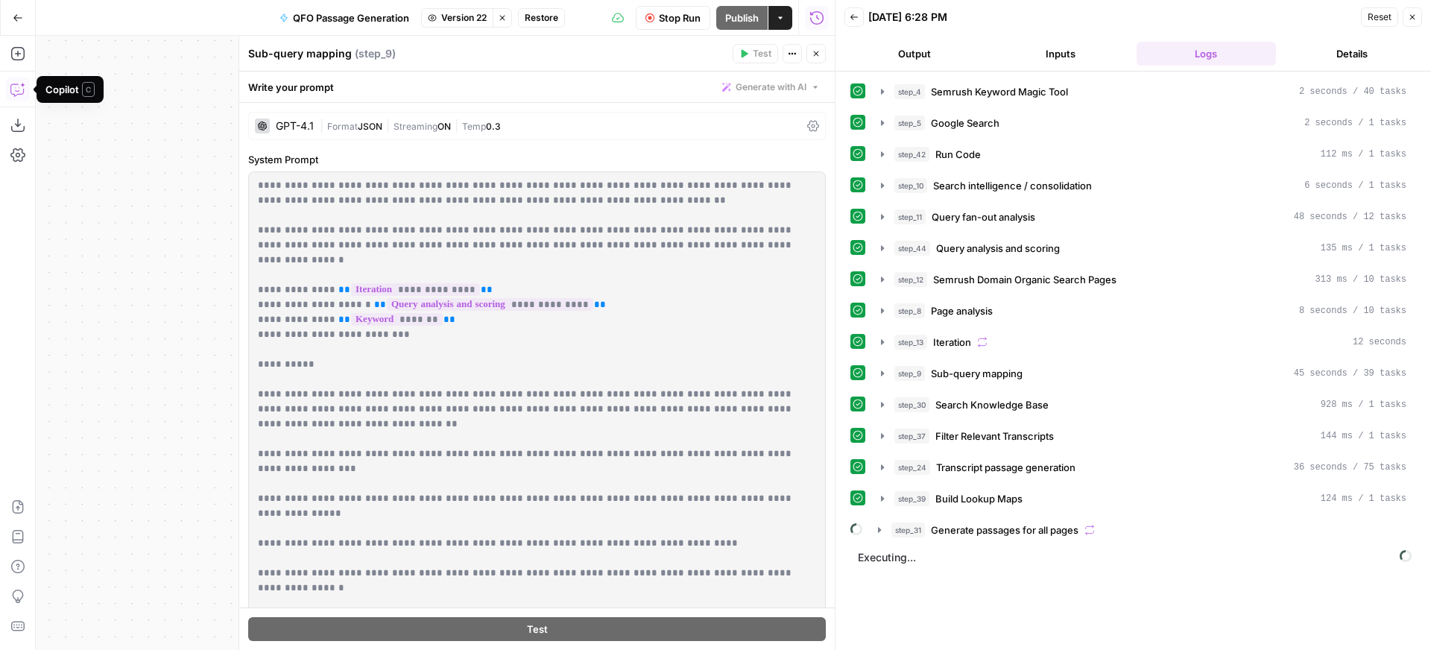
click at [20, 92] on icon "button" at bounding box center [17, 89] width 15 height 15
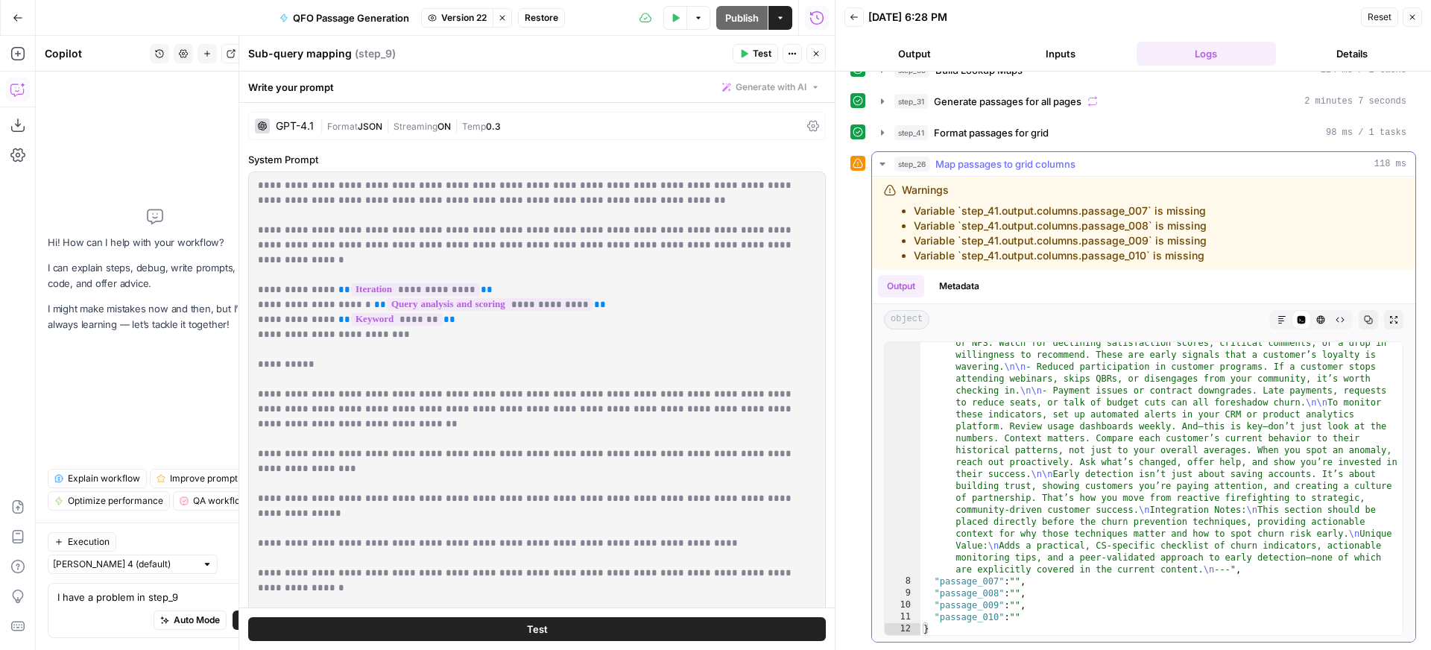
scroll to position [2236, 0]
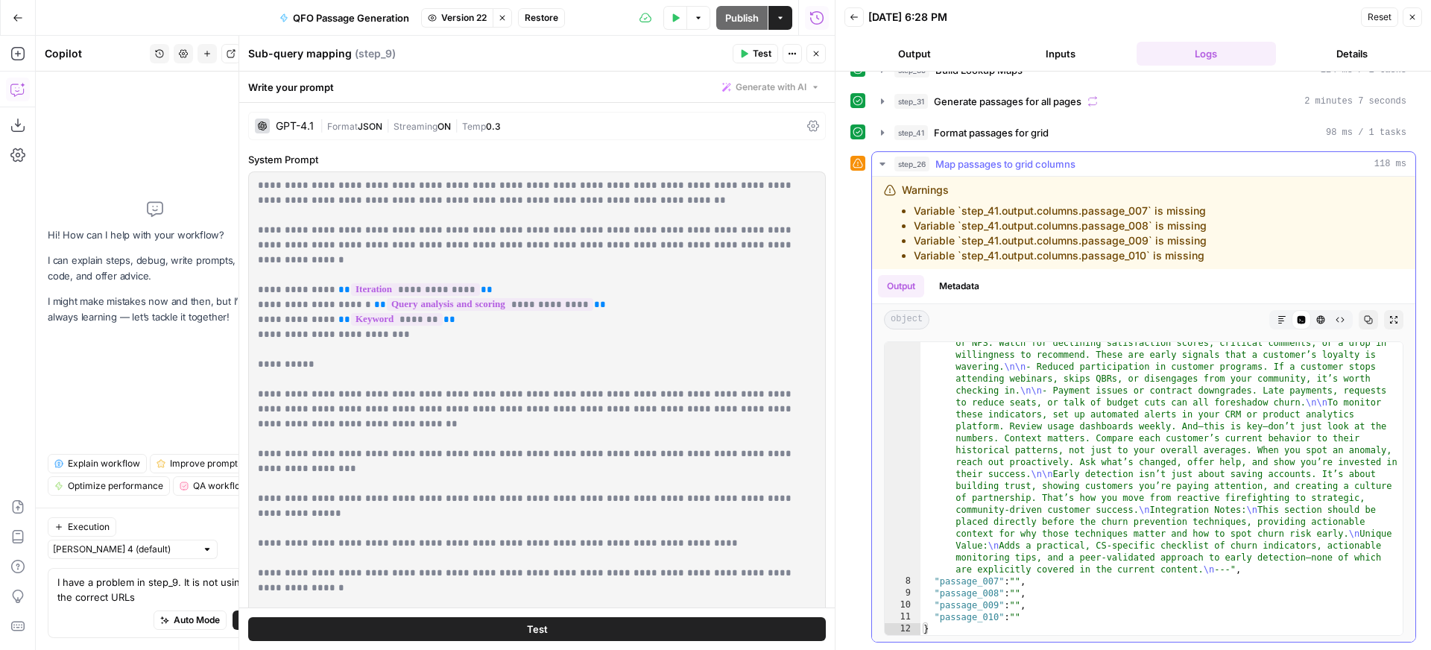
click at [882, 163] on icon "button" at bounding box center [882, 164] width 5 height 3
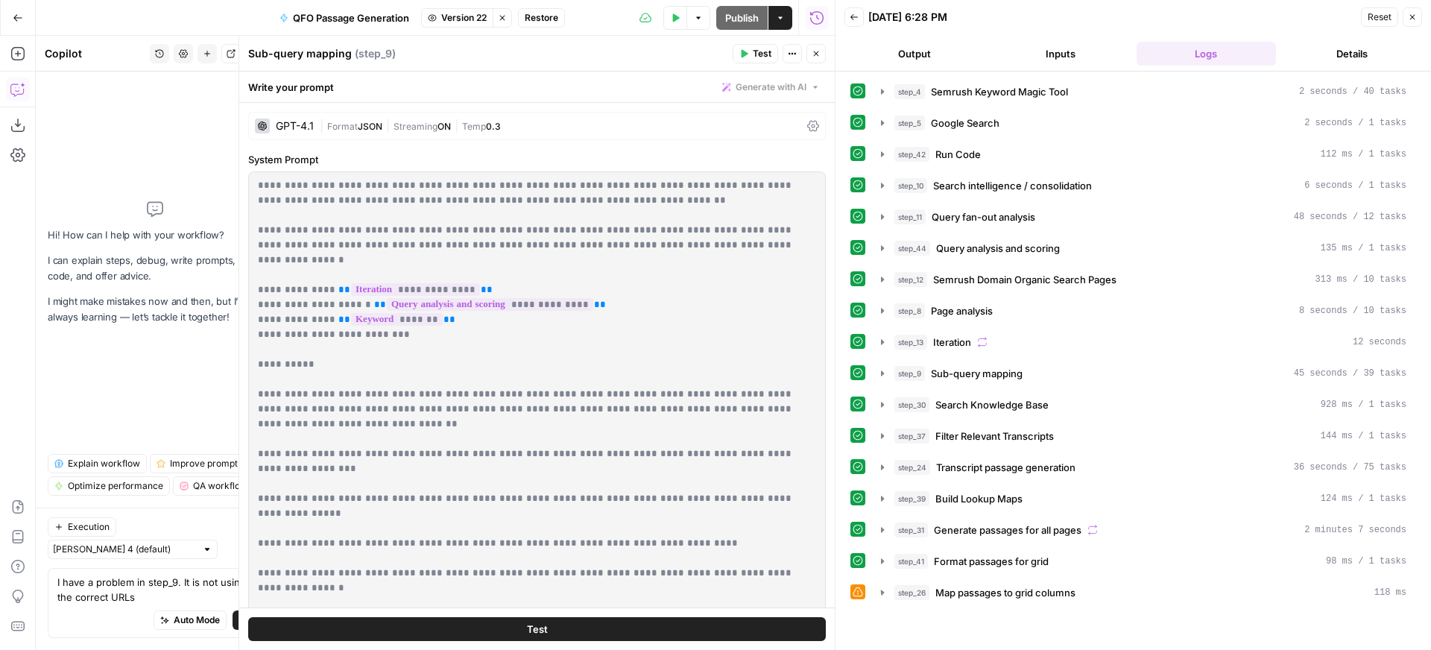
scroll to position [0, 0]
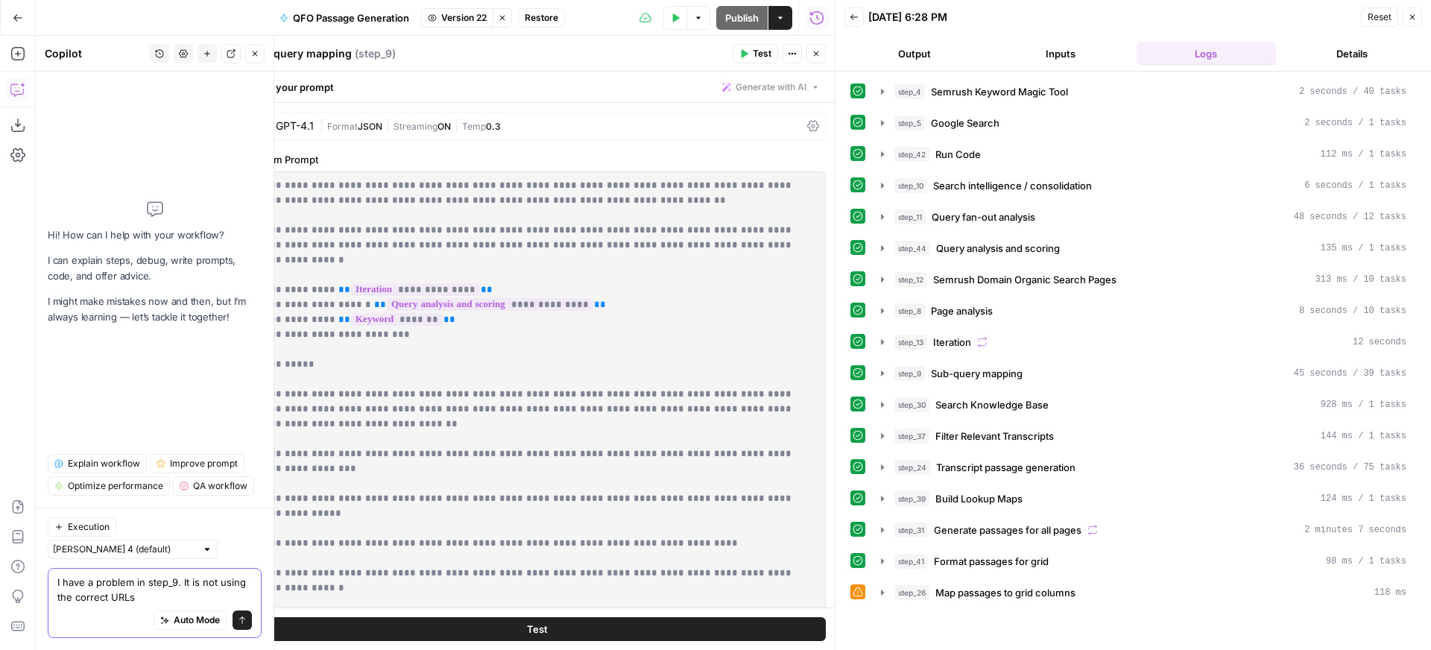
click at [159, 594] on textarea "I have a problem in step_9. It is not using the correct URLs" at bounding box center [154, 590] width 195 height 30
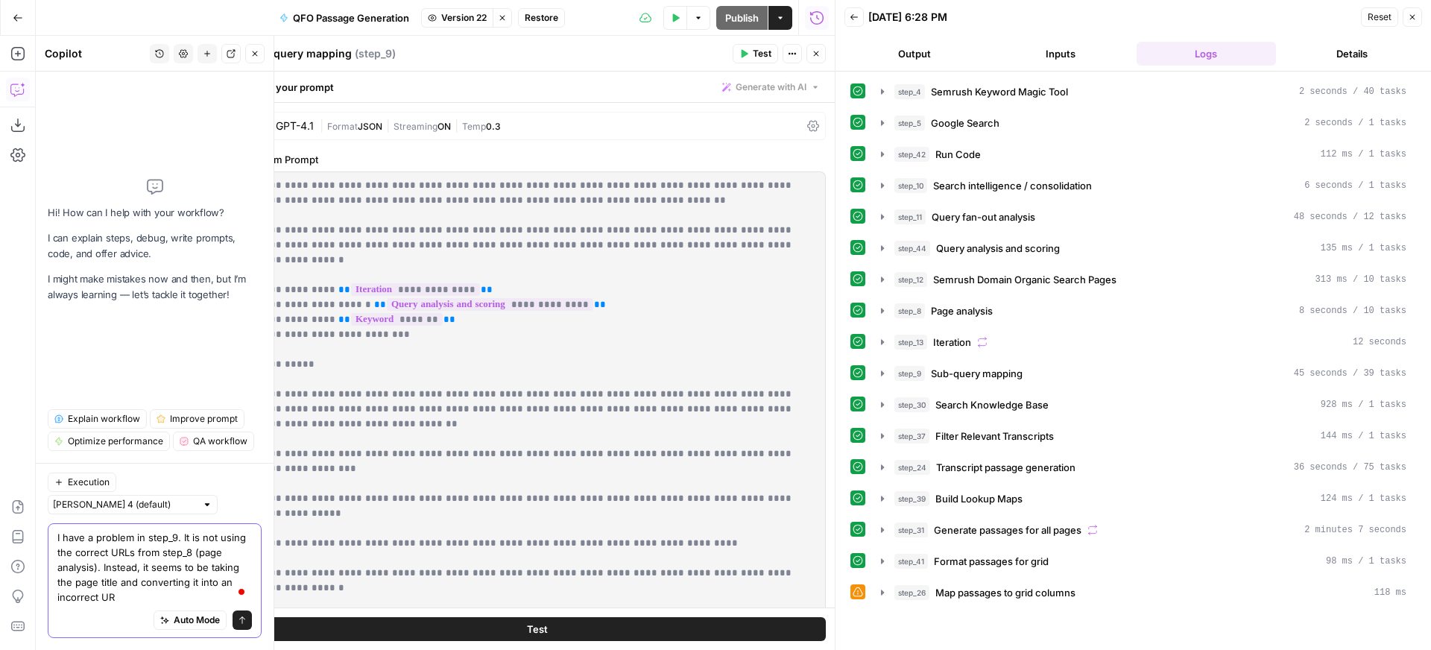
type textarea "I have a problem in step_9. It is not using the correct URLs from step_8 (page …"
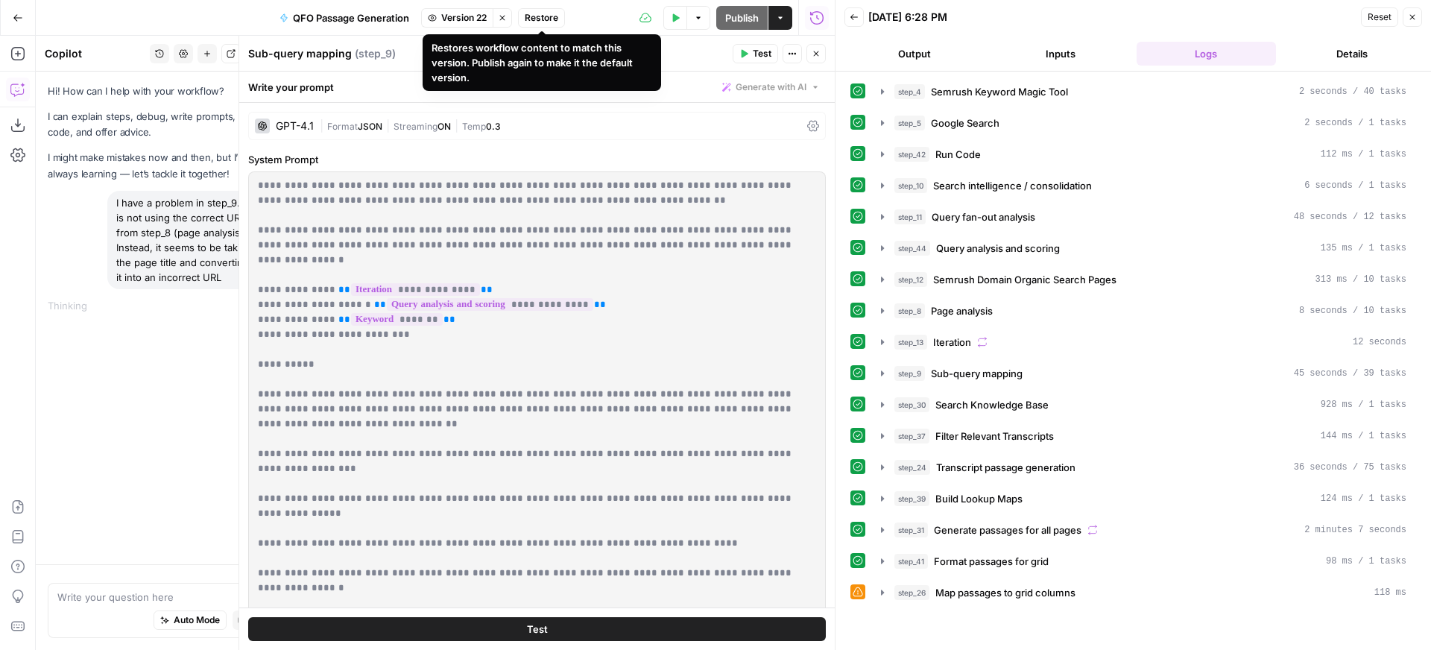
click at [542, 20] on span "Restore" at bounding box center [542, 17] width 34 height 13
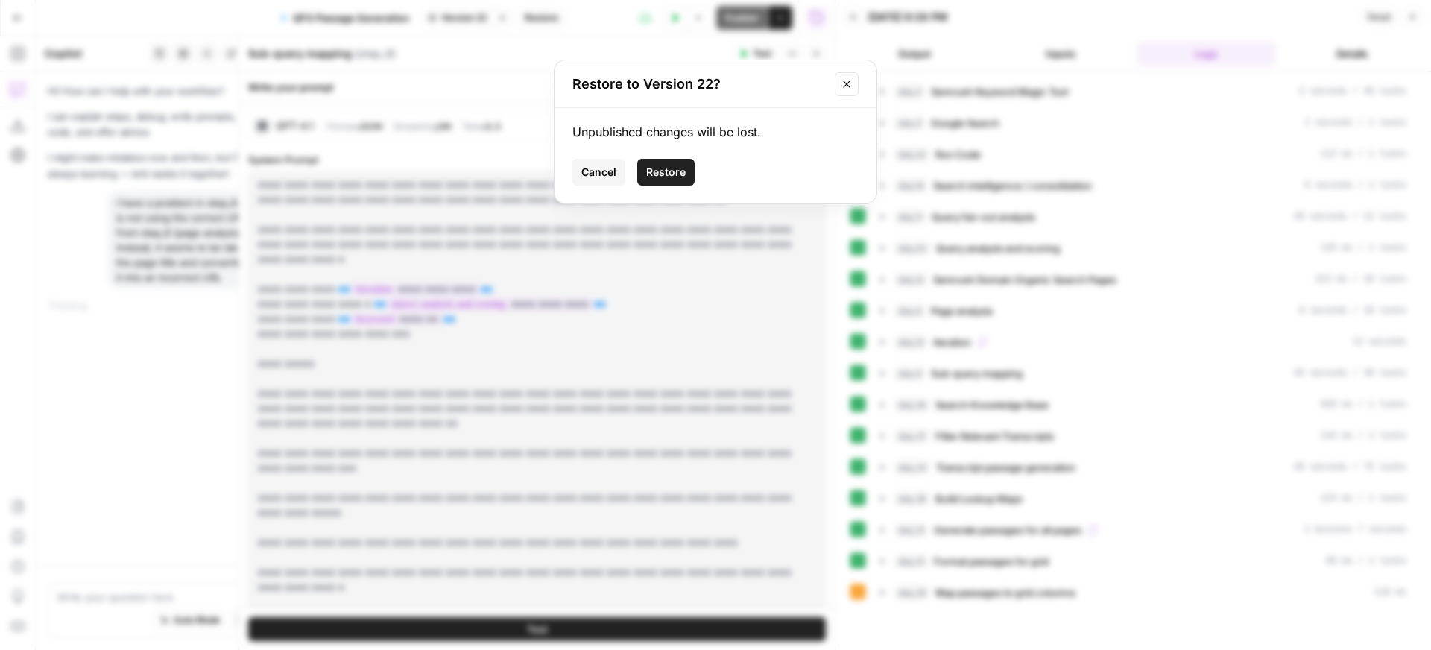
click at [669, 170] on span "Restore" at bounding box center [666, 172] width 40 height 15
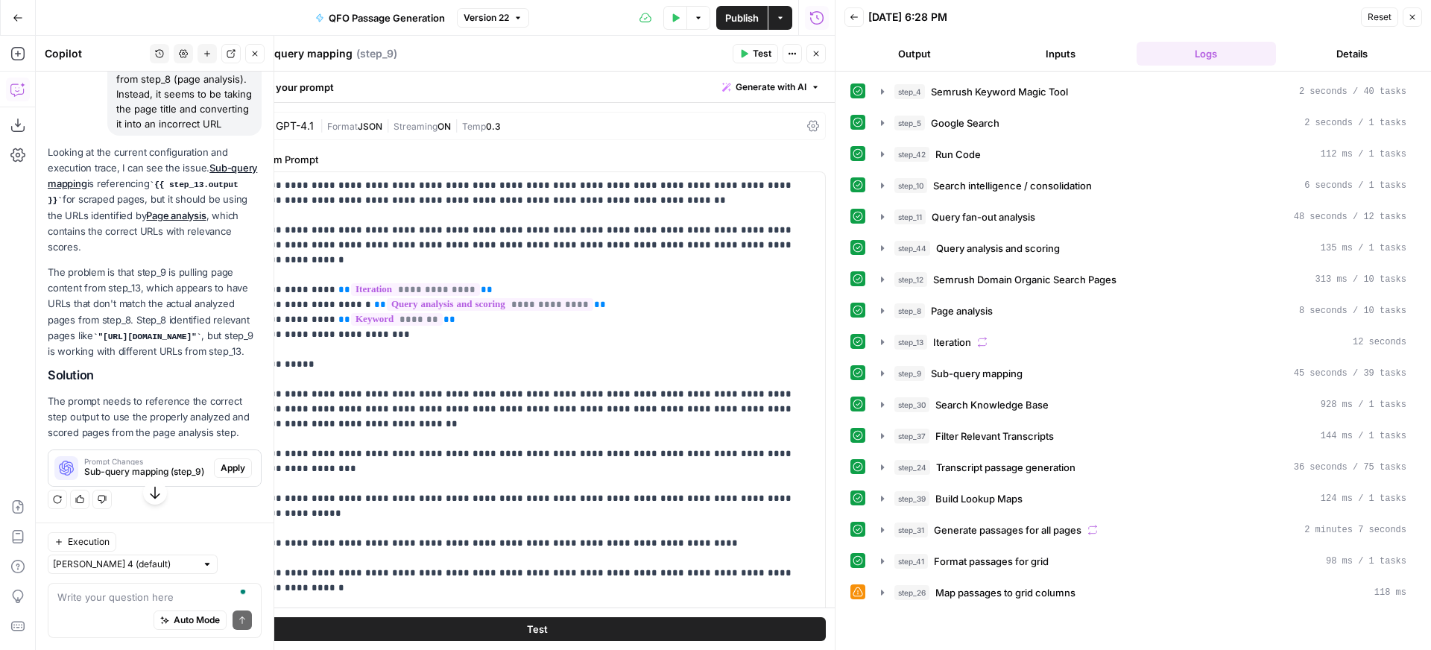
scroll to position [178, 0]
click at [144, 595] on textarea "To enrich screen reader interactions, please activate Accessibility in Grammarl…" at bounding box center [154, 597] width 195 height 15
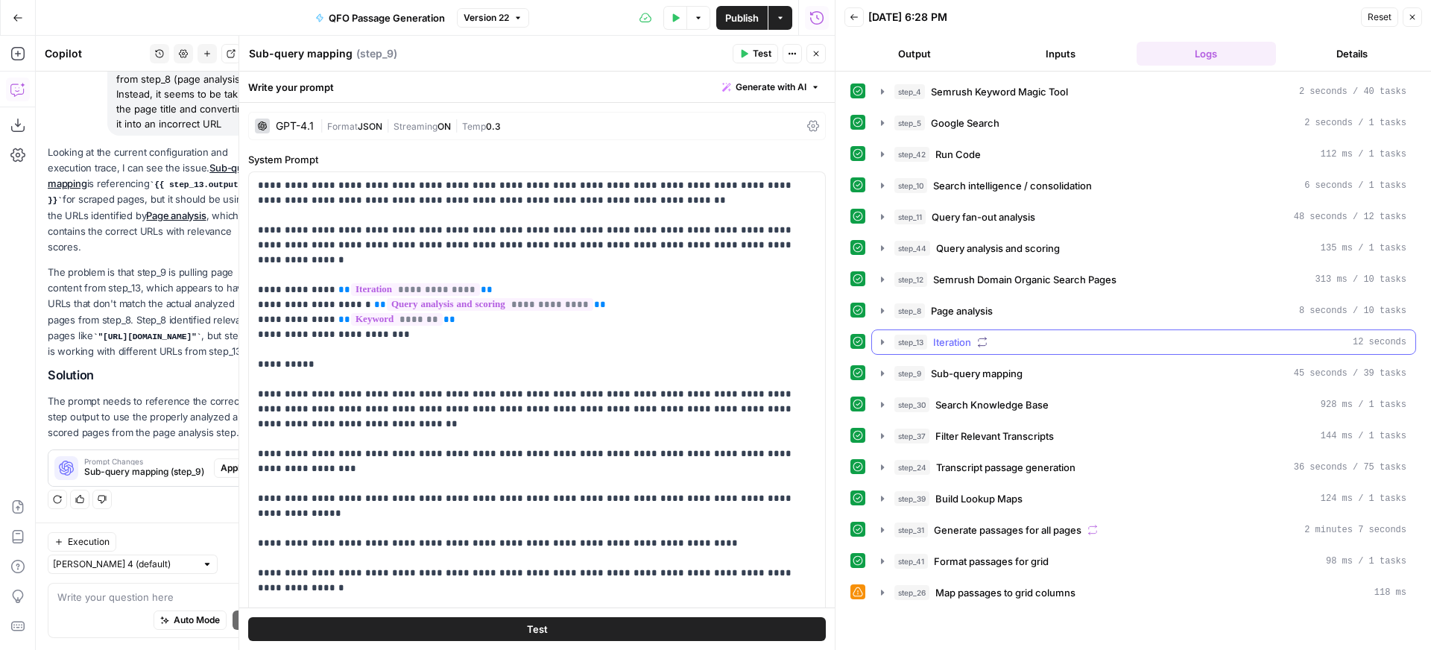
click at [878, 343] on icon "button" at bounding box center [883, 342] width 12 height 12
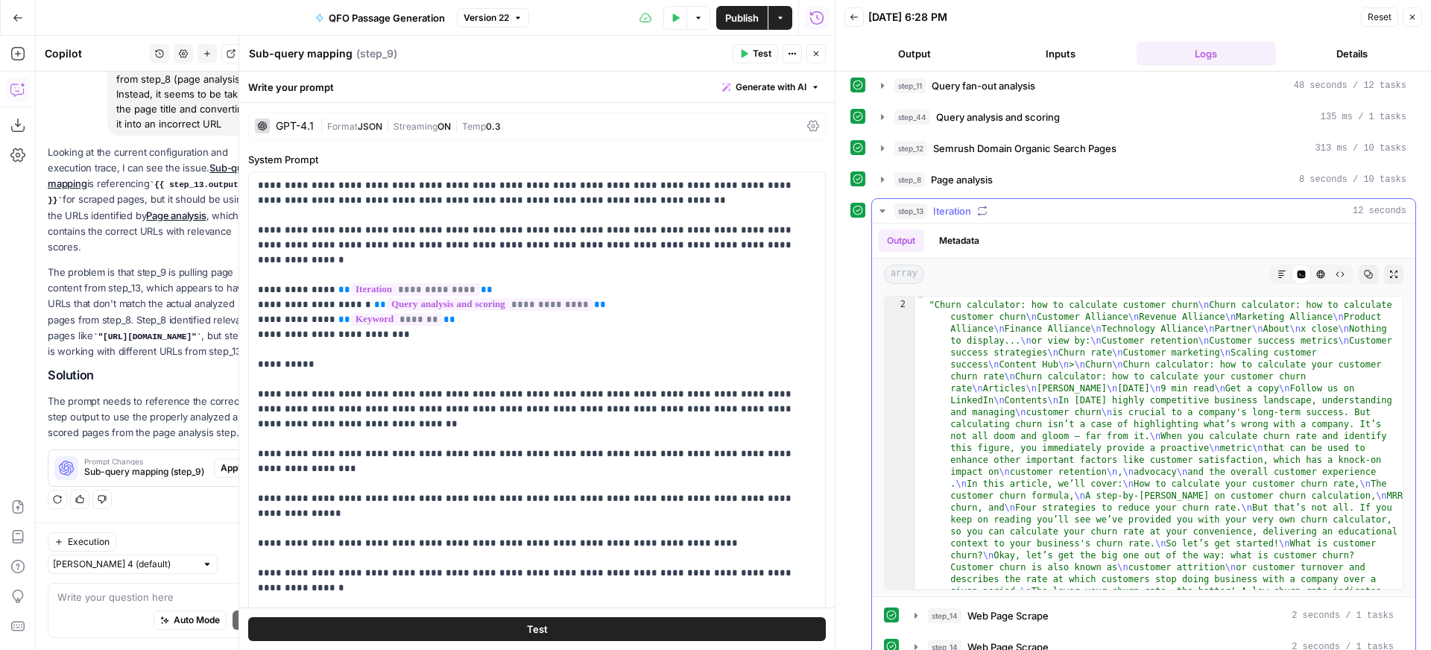
scroll to position [0, 0]
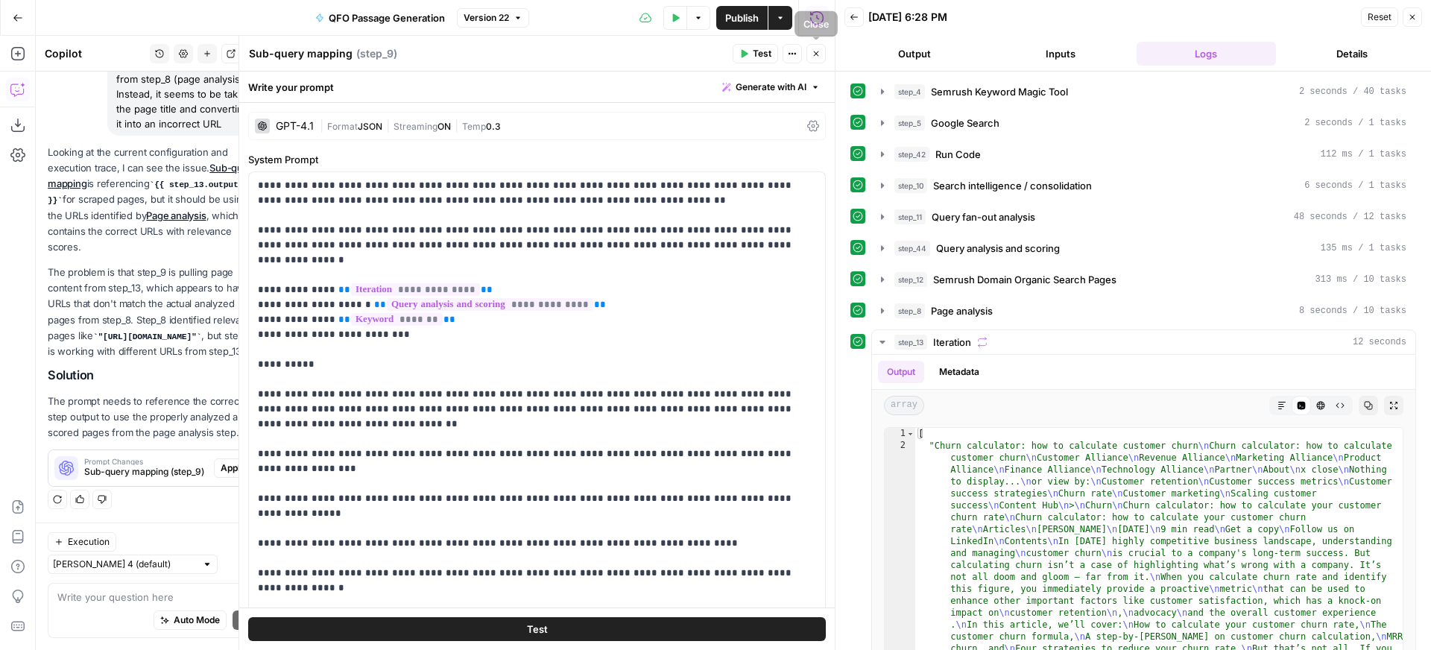
click at [822, 48] on button "Close" at bounding box center [816, 53] width 19 height 19
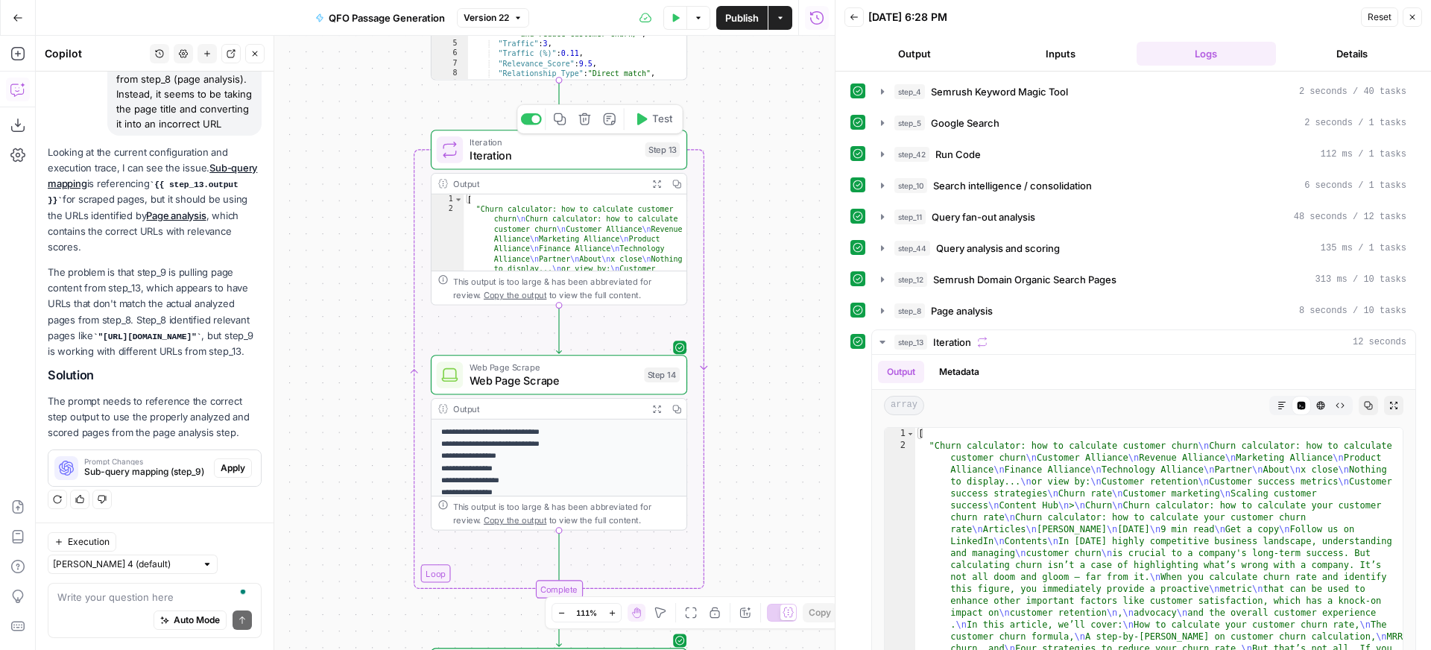
click at [586, 148] on span "Iteration" at bounding box center [554, 156] width 169 height 16
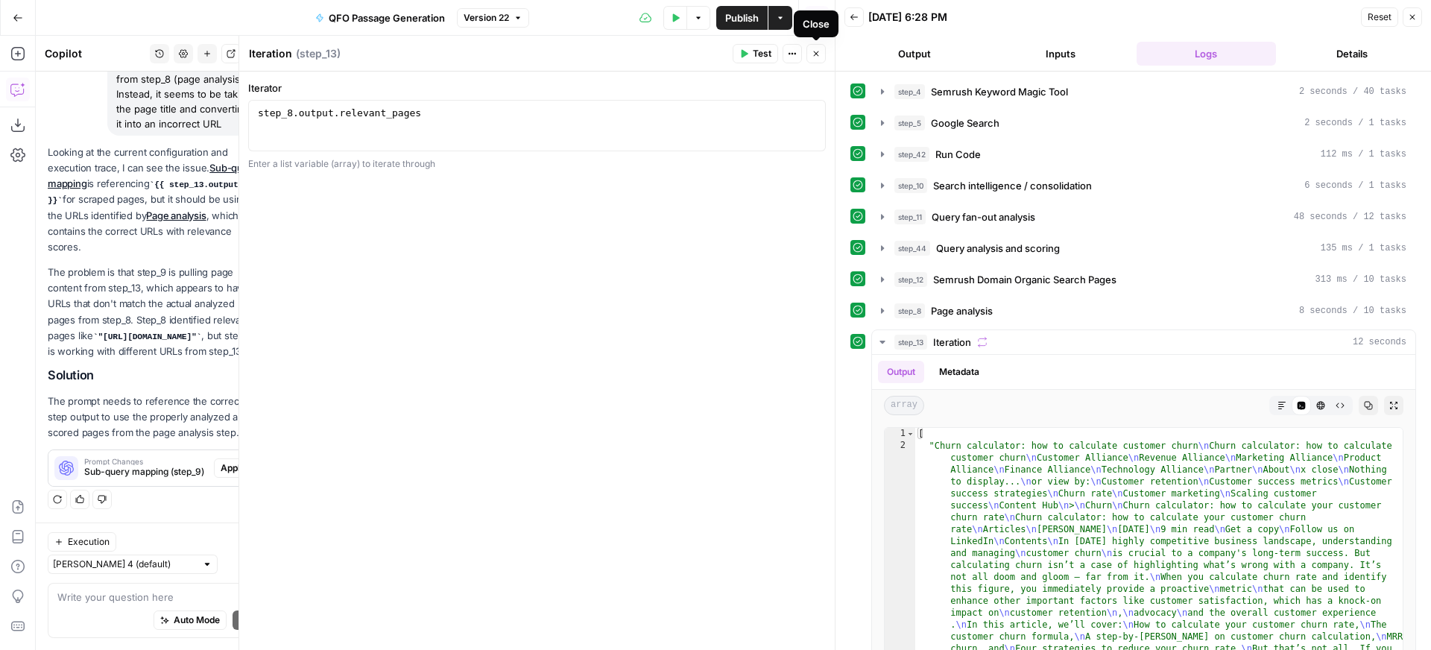
click at [816, 55] on icon "button" at bounding box center [816, 53] width 9 height 9
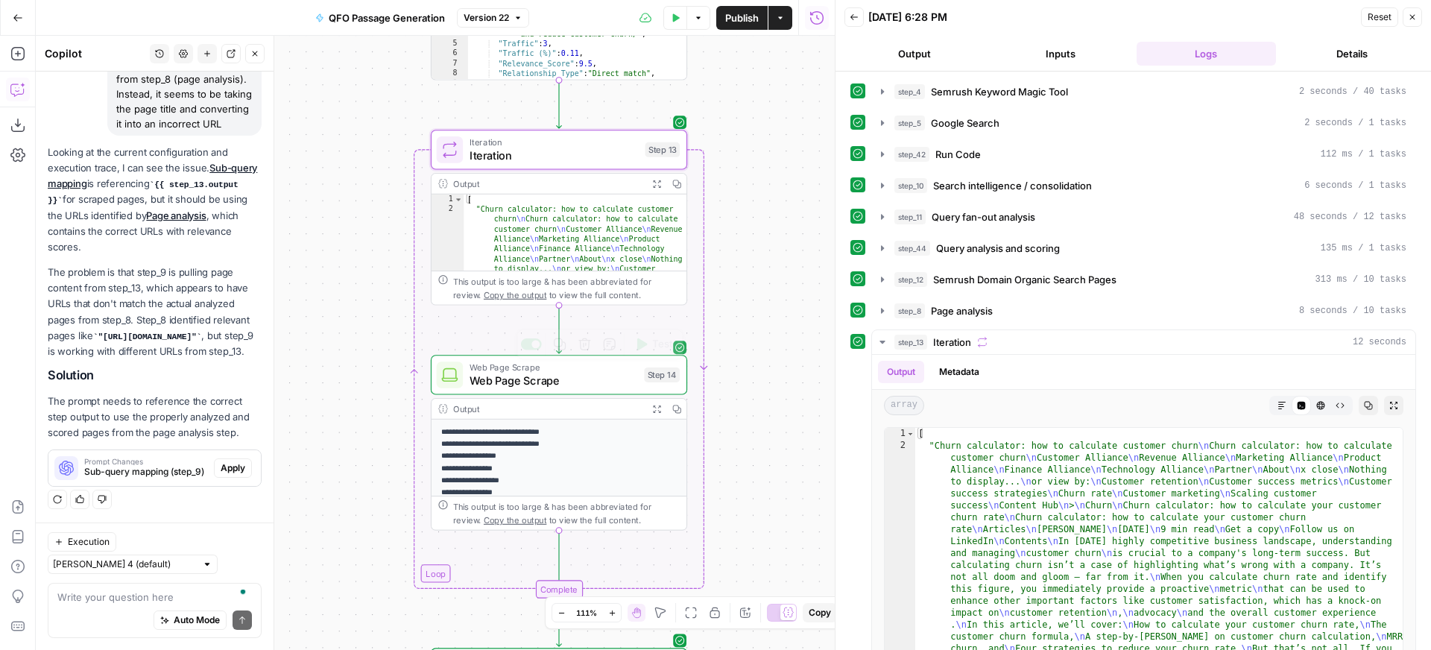
click at [590, 384] on span "Web Page Scrape" at bounding box center [554, 381] width 168 height 16
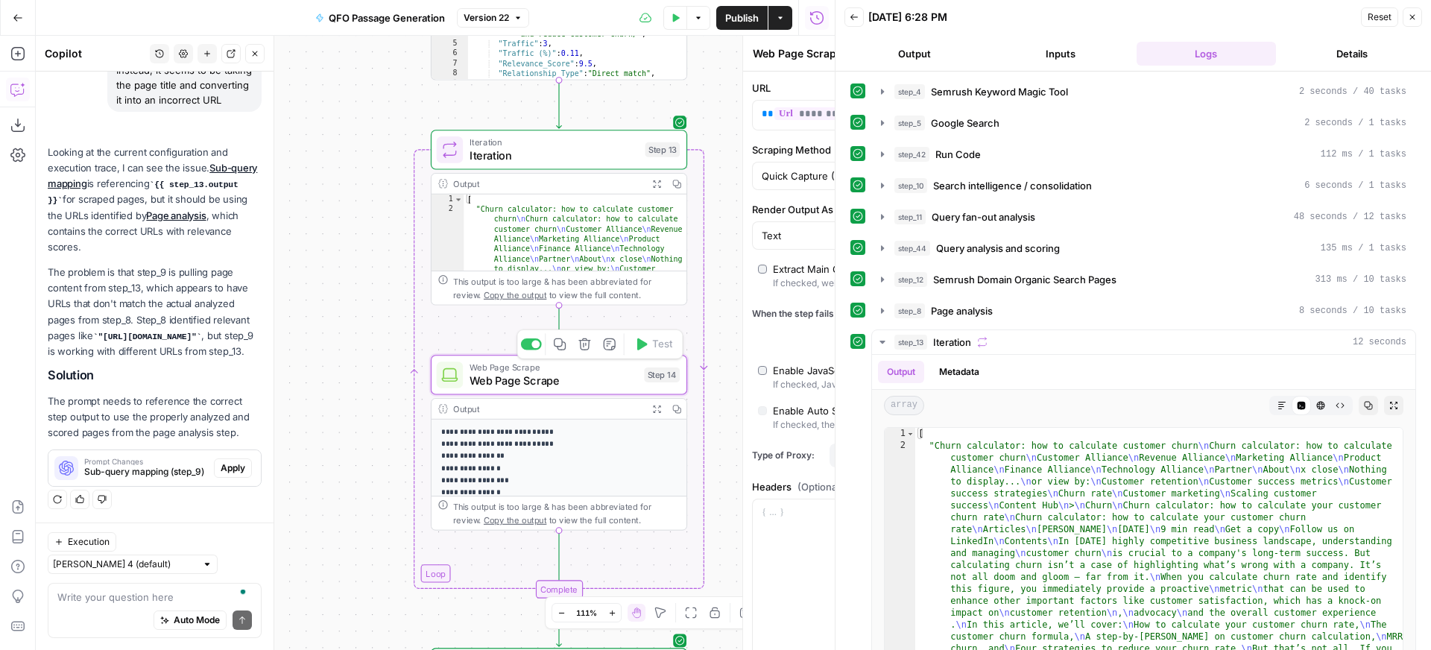
scroll to position [202, 0]
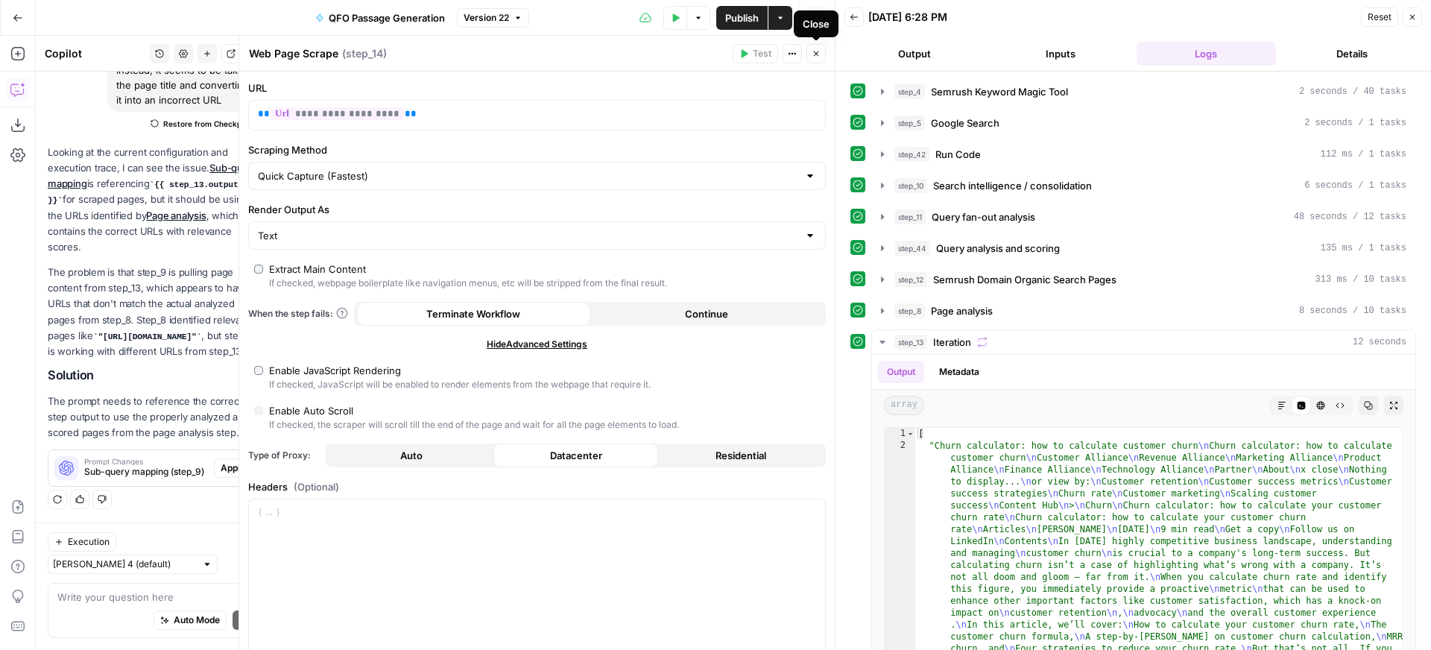
click at [817, 57] on icon "button" at bounding box center [816, 53] width 9 height 9
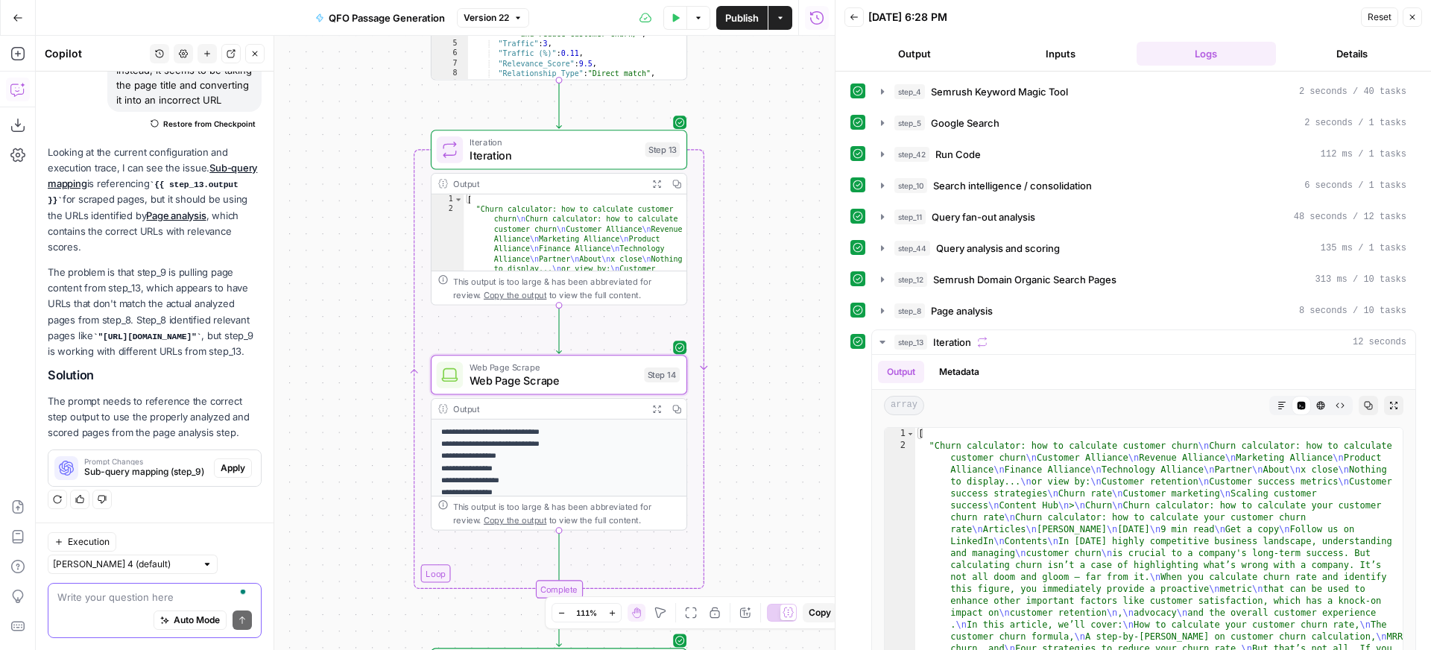
click at [151, 593] on textarea "To enrich screen reader interactions, please activate Accessibility in Grammarl…" at bounding box center [154, 597] width 195 height 15
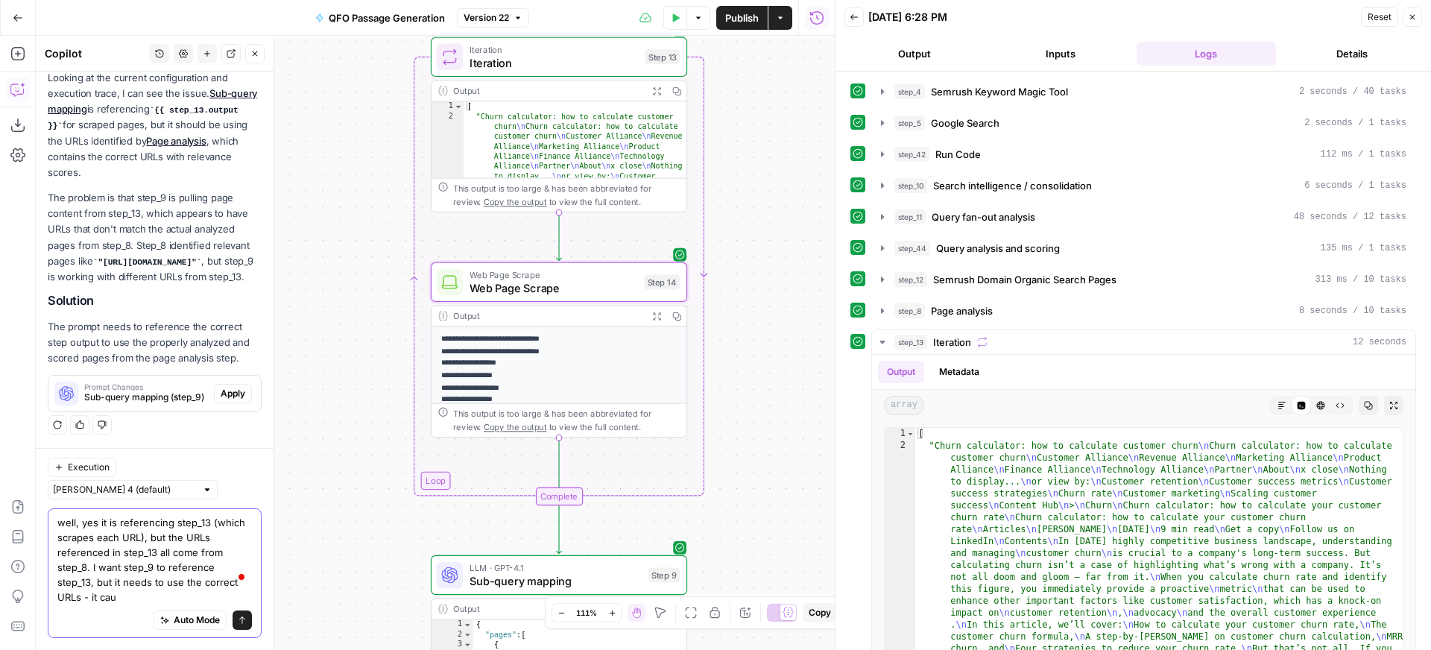
scroll to position [277, 0]
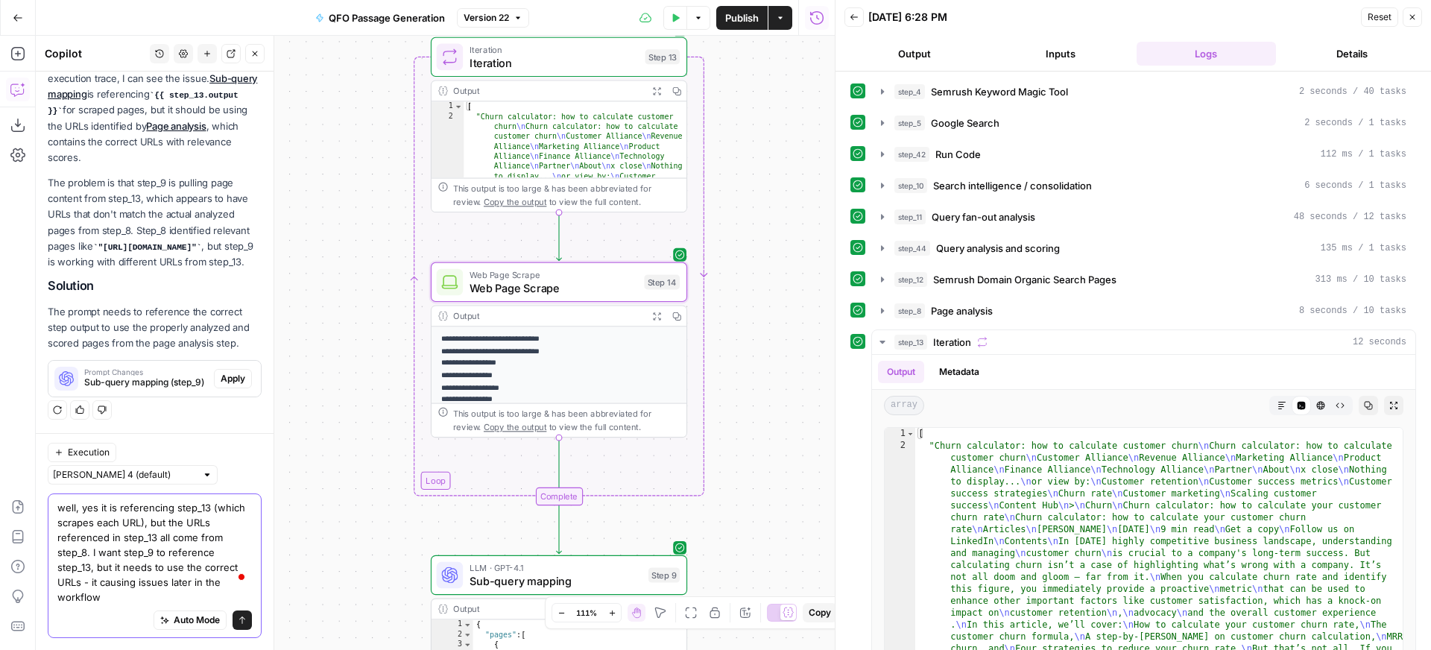
type textarea "well, yes it is referencing step_13 (which scrapes each URL), but the URLs refe…"
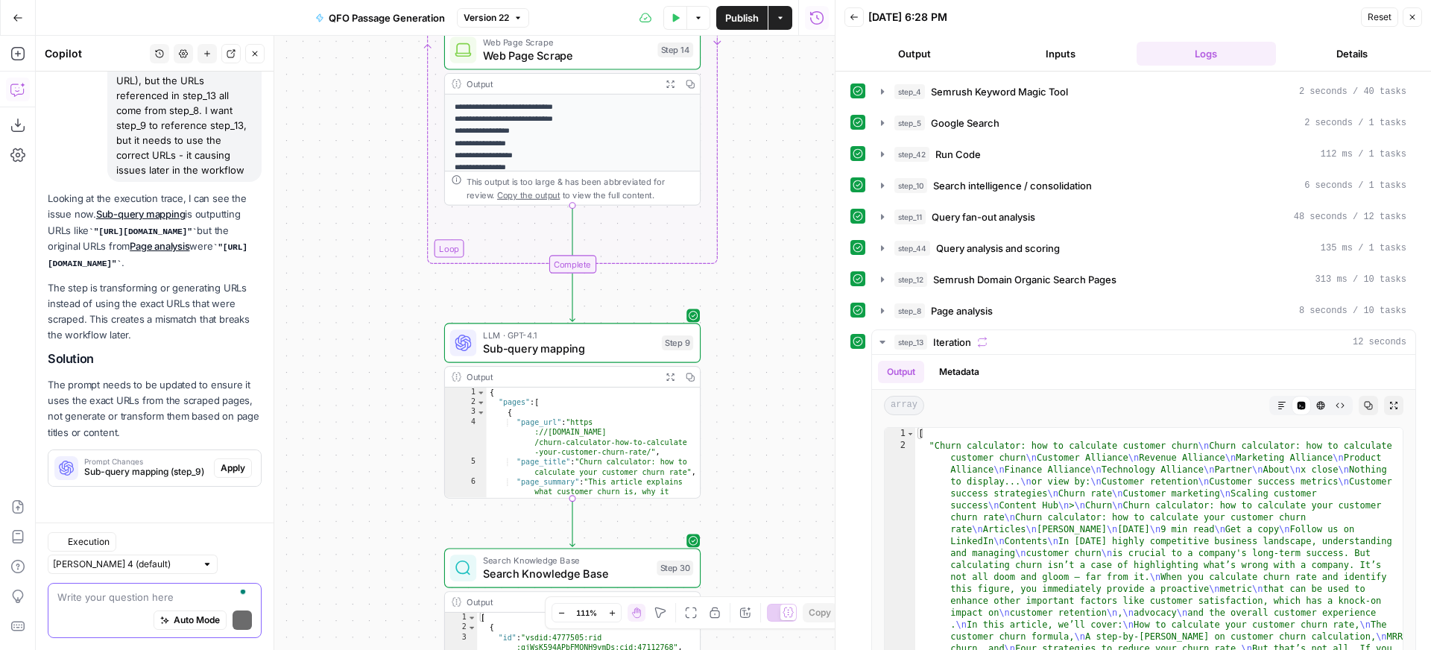
scroll to position [736, 0]
click at [229, 509] on div "Regenerate Helpful Not helpful" at bounding box center [155, 499] width 214 height 19
click at [236, 475] on span "Apply" at bounding box center [233, 467] width 25 height 13
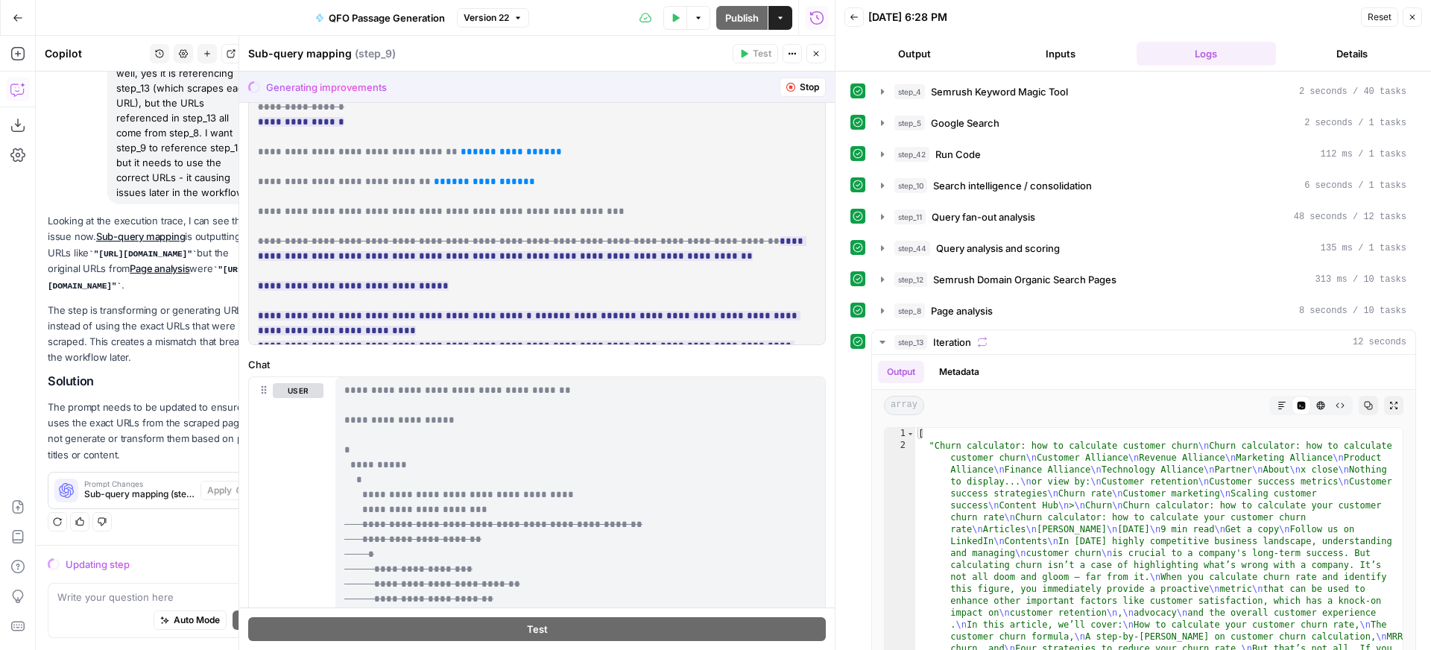
scroll to position [443, 0]
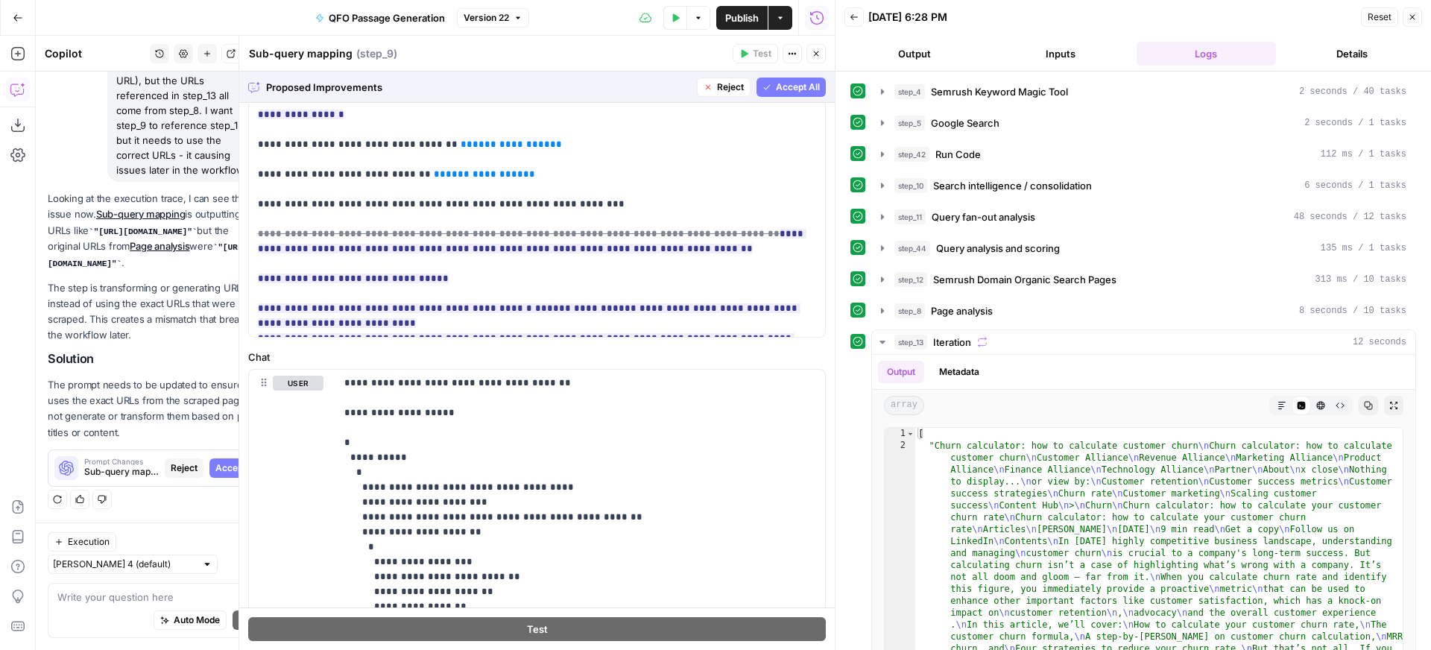
click at [792, 84] on span "Accept All" at bounding box center [798, 87] width 44 height 13
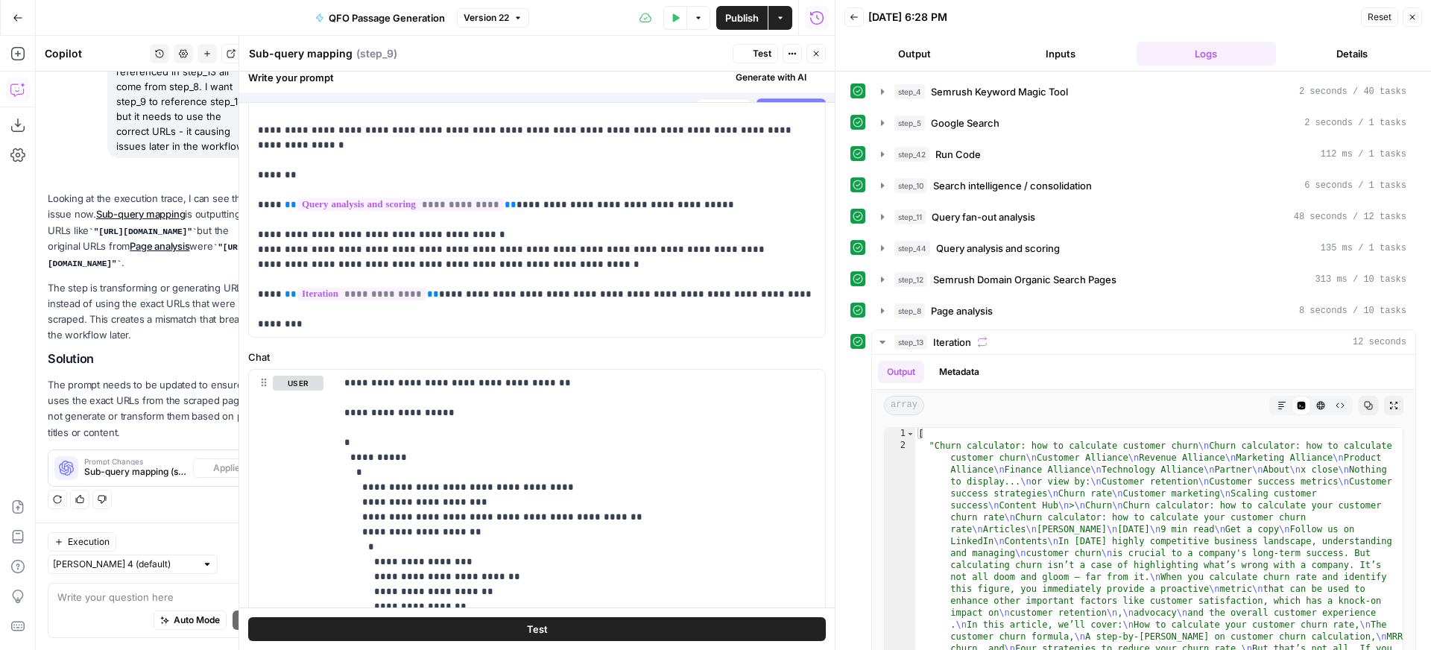
scroll to position [0, 0]
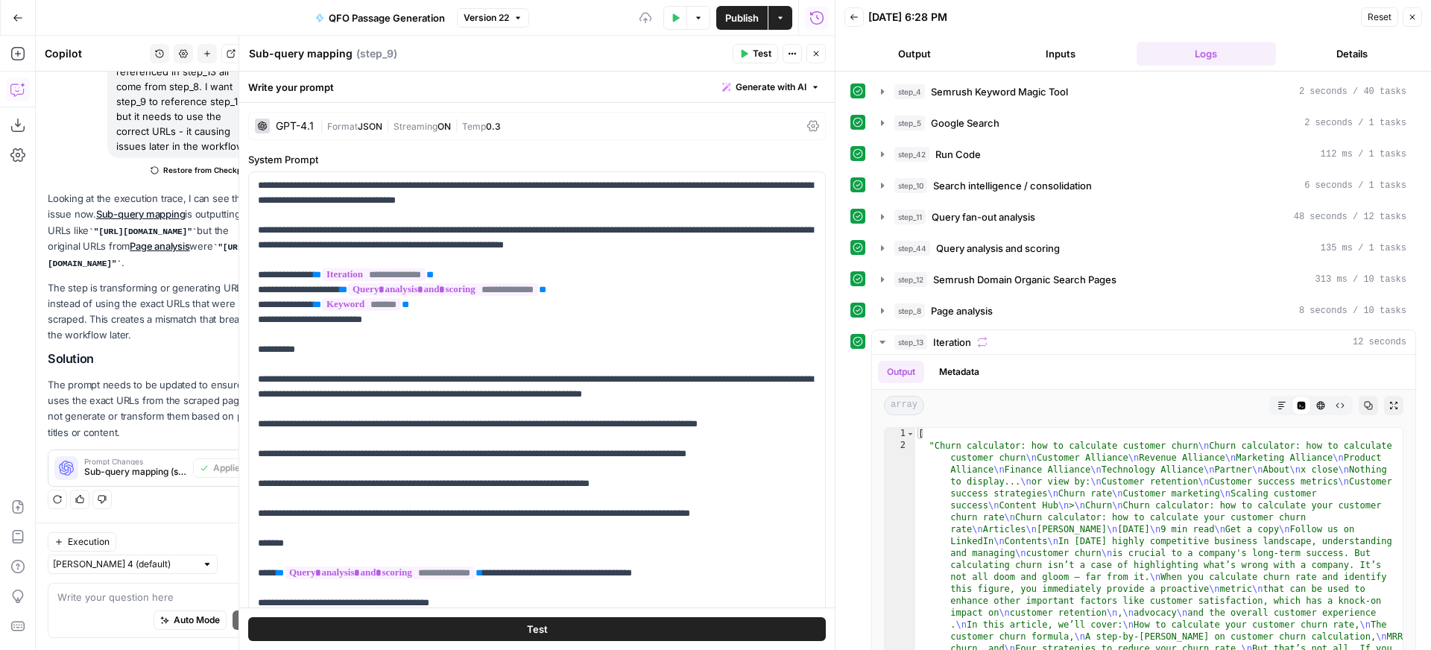
click at [753, 56] on span "Test" at bounding box center [762, 53] width 19 height 13
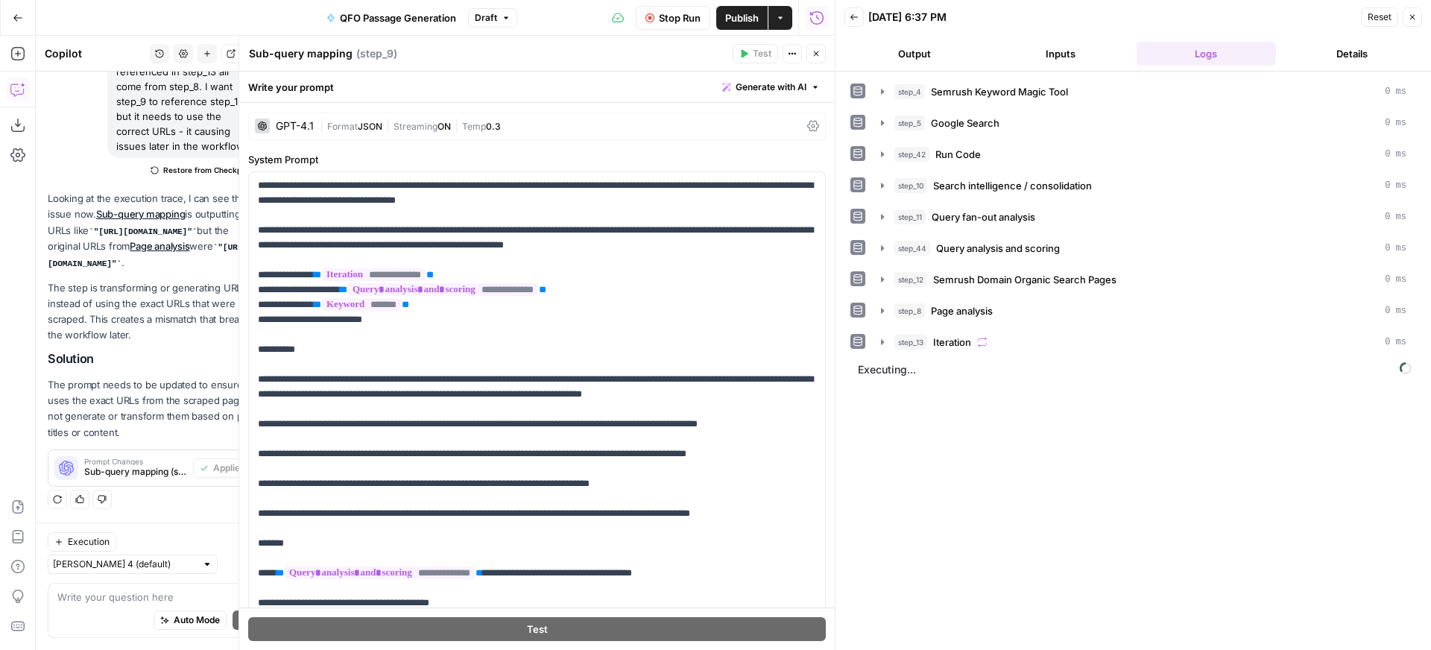
click at [669, 19] on span "Stop Run" at bounding box center [680, 17] width 42 height 15
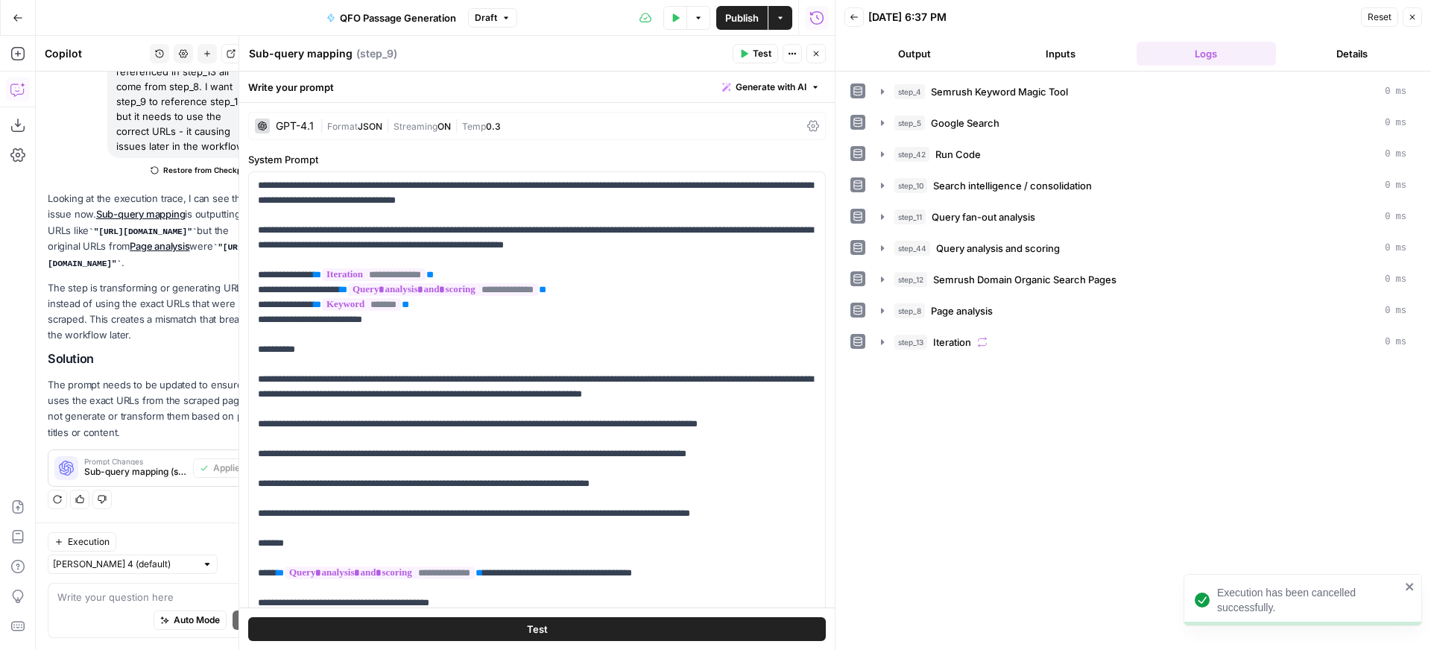
click at [666, 19] on button "Test Data" at bounding box center [675, 18] width 24 height 24
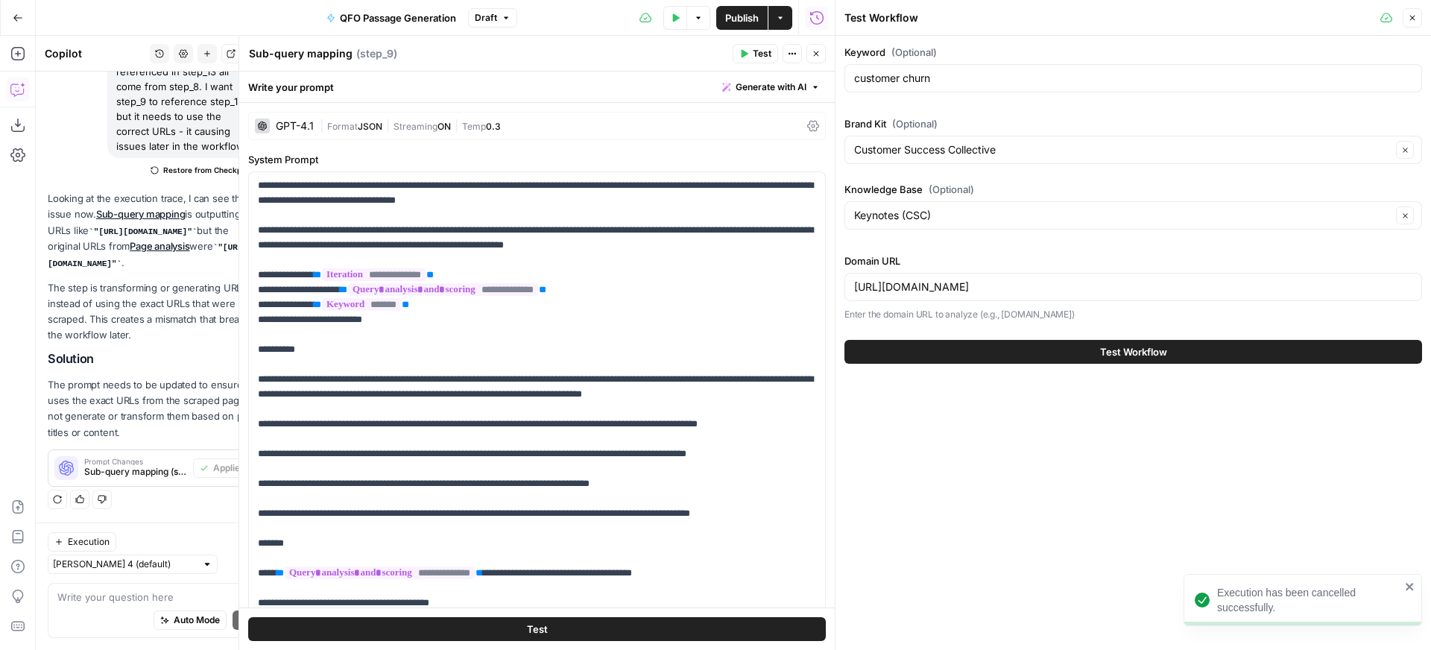
click at [1029, 353] on button "Test Workflow" at bounding box center [1134, 352] width 578 height 24
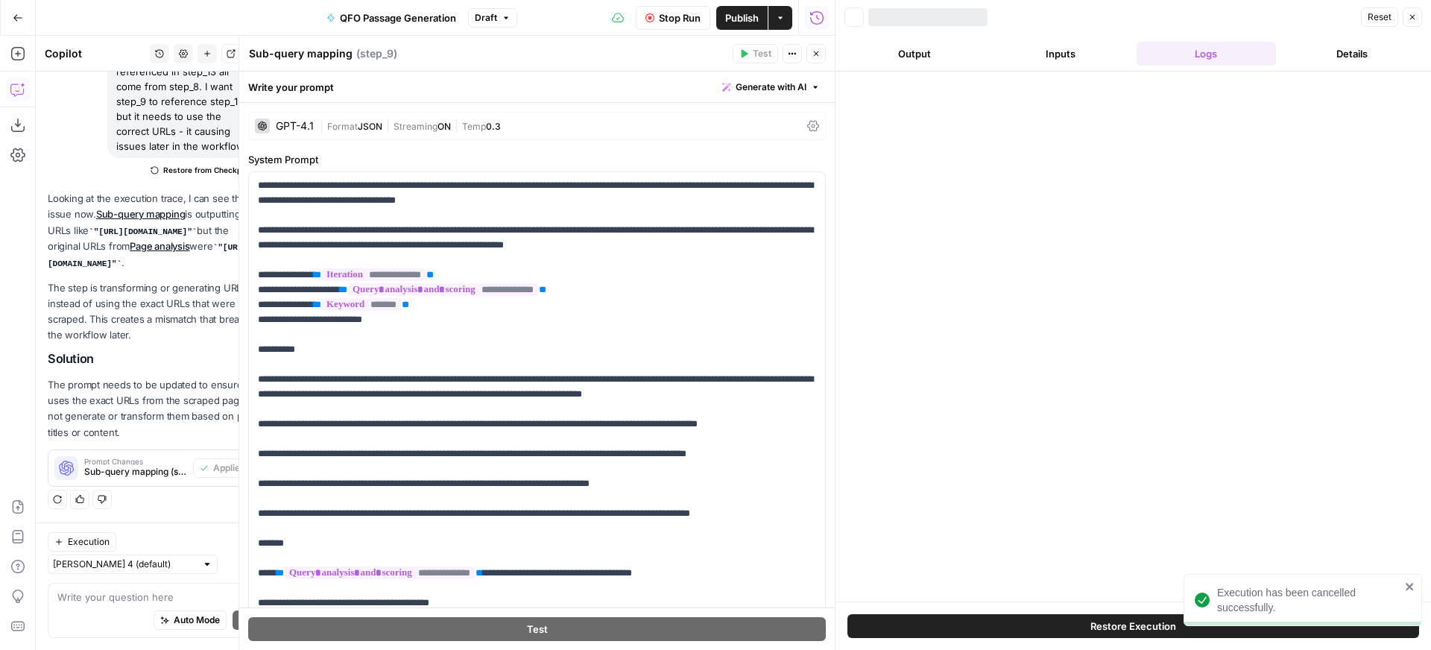
click at [1029, 353] on div at bounding box center [1134, 337] width 596 height 530
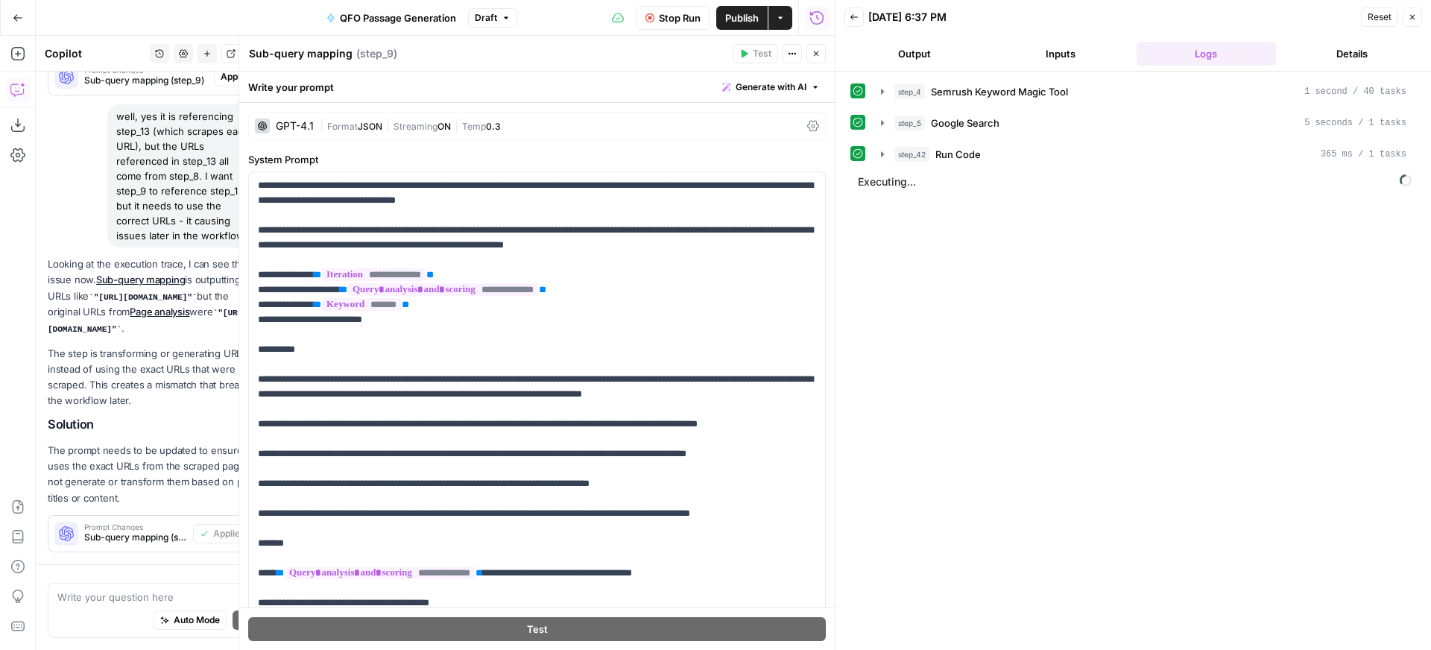
scroll to position [669, 0]
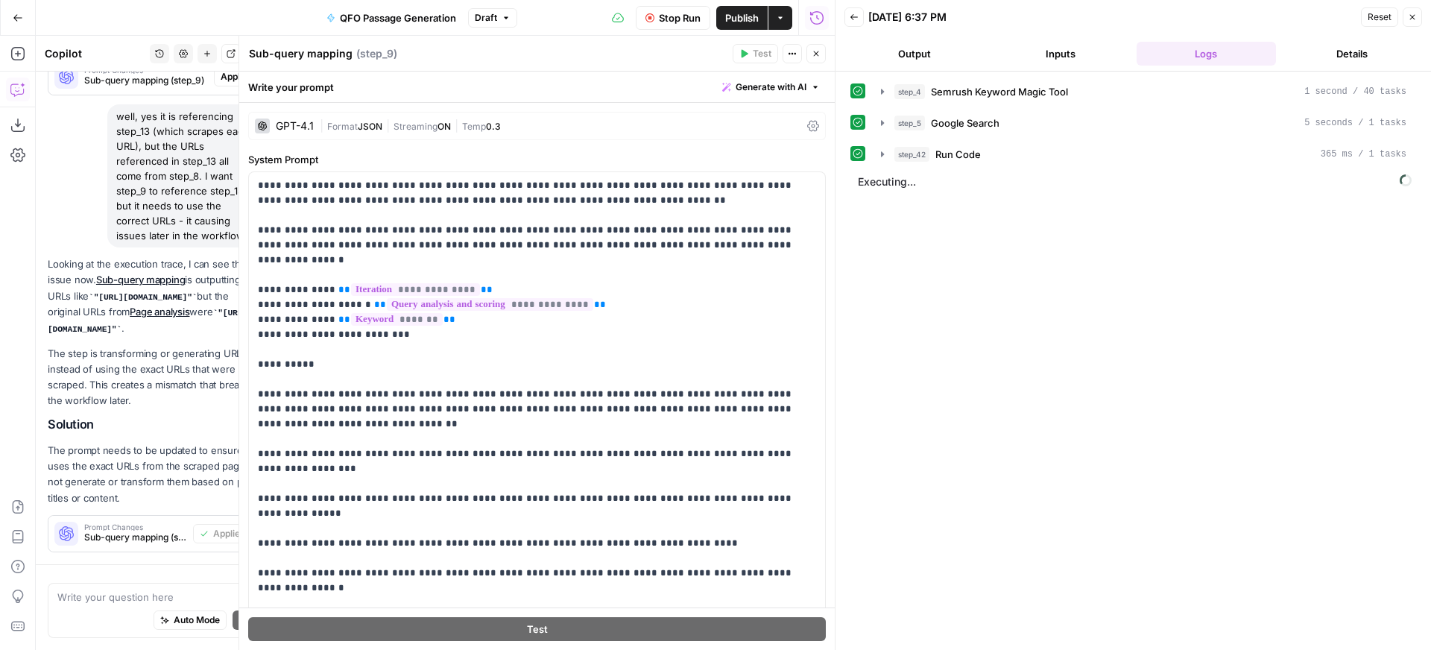
click at [813, 57] on icon "button" at bounding box center [816, 53] width 9 height 9
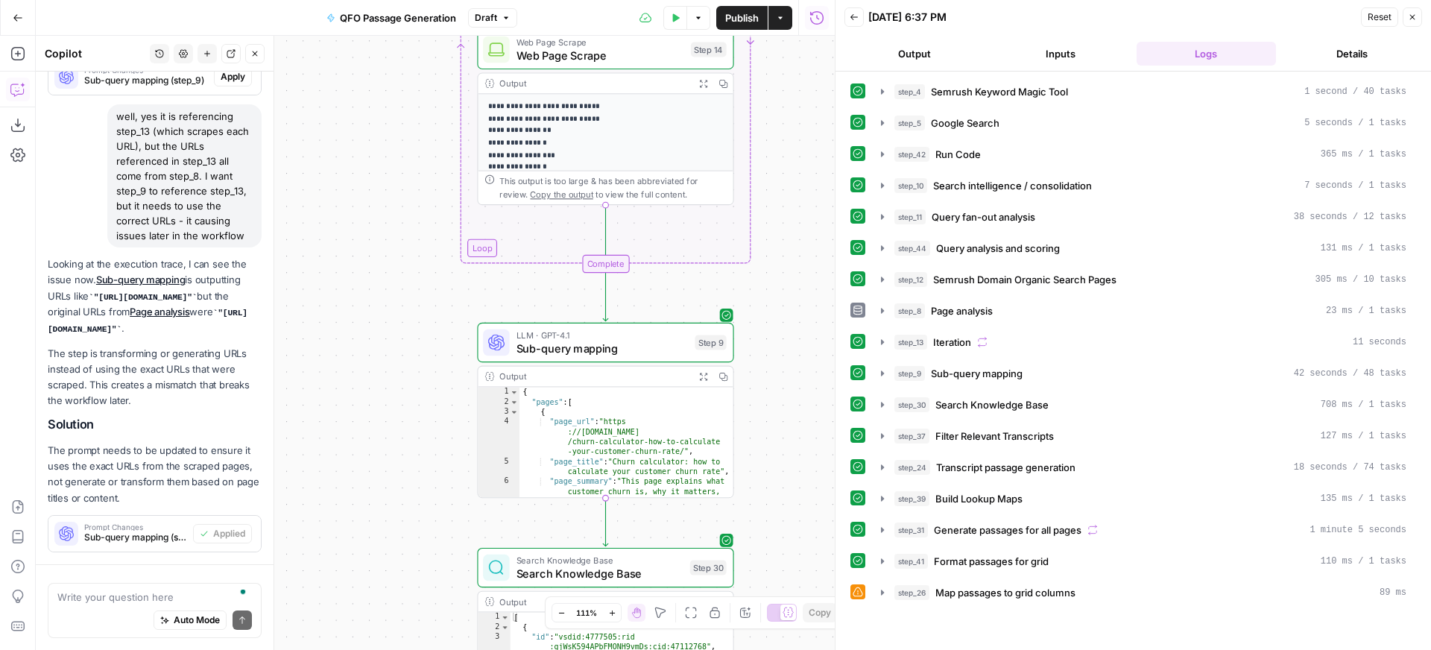
scroll to position [760, 0]
